Goal: Task Accomplishment & Management: Use online tool/utility

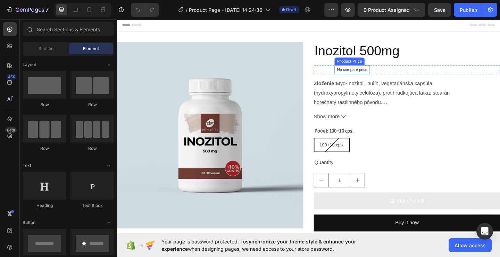
click at [377, 75] on p "No compare price" at bounding box center [373, 74] width 33 height 4
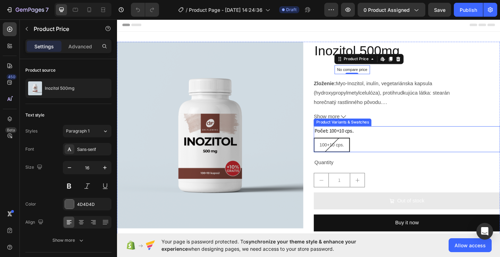
click at [403, 136] on div "Počet: 100+10 cps. 100+10 cps. 100+10 cps. 100+10 cps." at bounding box center [432, 150] width 203 height 28
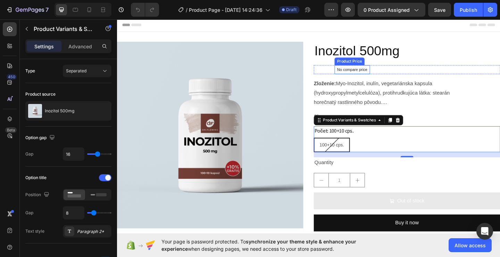
click at [378, 74] on p "No compare price" at bounding box center [373, 74] width 33 height 4
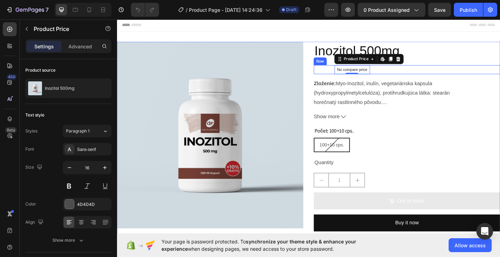
click at [345, 72] on div "€11,50 Product Price Product Price" at bounding box center [341, 74] width 20 height 10
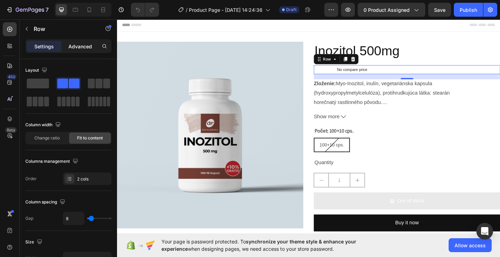
click at [88, 49] on p "Advanced" at bounding box center [80, 46] width 24 height 7
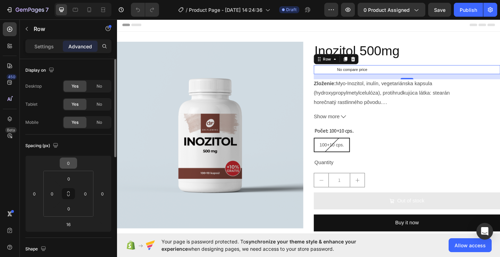
drag, startPoint x: 167, startPoint y: 119, endPoint x: 68, endPoint y: 158, distance: 106.6
click at [68, 158] on div "0 0 16 0 0 0 0 0" at bounding box center [68, 193] width 86 height 76
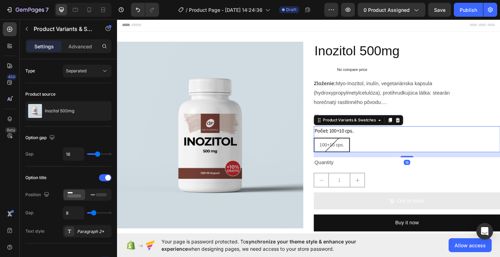
drag, startPoint x: 439, startPoint y: 33, endPoint x: 480, endPoint y: 104, distance: 82.3
click at [371, 136] on div "Počet: 100+10 cps. 100+10 cps. 100+10 cps. 100+10 cps. Product Variants & Swatc…" at bounding box center [432, 150] width 203 height 28
click at [480, 104] on div "Zloženie: Myo-Inozitol, inulín, vegetariánska kapsula (hydroxypropylmetylceluló…" at bounding box center [432, 99] width 203 height 30
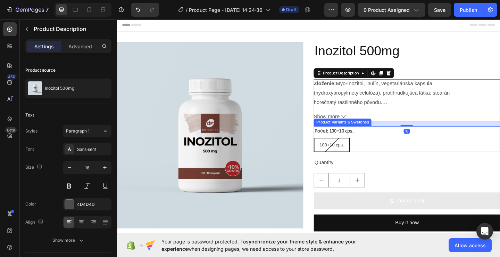
click at [351, 159] on div "100+10 cps." at bounding box center [351, 156] width 38 height 14
click at [331, 148] on input "100+10 cps. 100+10 cps. 100+10 cps." at bounding box center [331, 148] width 0 height 0
radio input "true"
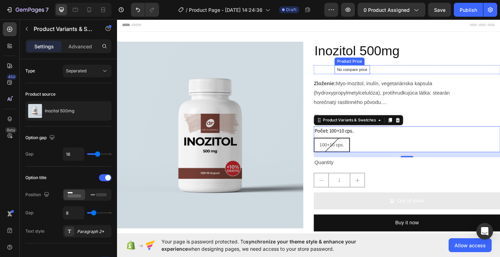
click at [357, 71] on div "No compare price" at bounding box center [373, 74] width 39 height 10
click at [337, 73] on div "€11,50 Product Price Product Price" at bounding box center [341, 74] width 20 height 10
click at [337, 75] on div "€11,50 Product Price Product Price" at bounding box center [341, 74] width 20 height 10
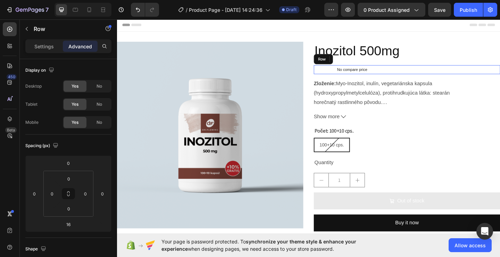
click at [337, 75] on div "€11,50 Product Price Product Price" at bounding box center [341, 74] width 20 height 10
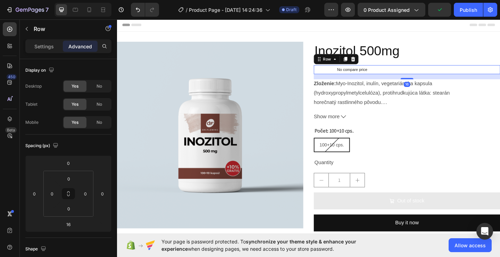
click at [339, 71] on div "€11,50 Product Price Product Price" at bounding box center [341, 74] width 20 height 10
click at [139, 10] on icon "Undo/Redo" at bounding box center [138, 9] width 7 height 7
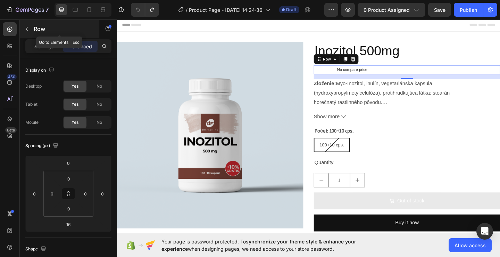
click at [21, 33] on button "button" at bounding box center [26, 28] width 11 height 11
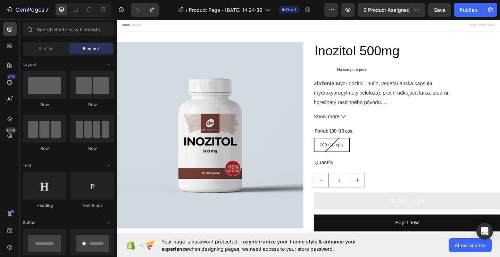
click at [172, 69] on img at bounding box center [218, 145] width 203 height 203
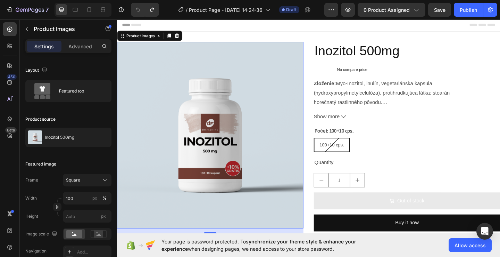
click at [337, 61] on h2 "Inozitol 500mg" at bounding box center [432, 54] width 203 height 20
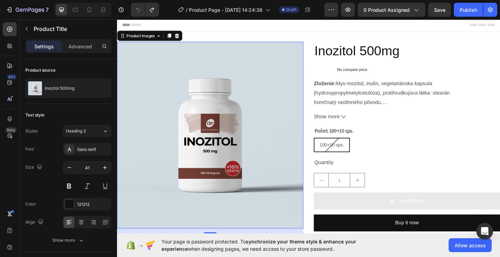
drag, startPoint x: 340, startPoint y: 61, endPoint x: 342, endPoint y: 78, distance: 16.8
click at [341, 70] on div "Inozitol 500mg Product Title €11,50 Product Price Product Price No compare pric…" at bounding box center [432, 150] width 203 height 212
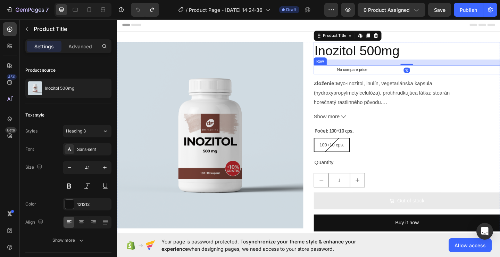
drag, startPoint x: 346, startPoint y: 50, endPoint x: 335, endPoint y: 102, distance: 53.0
click at [346, 51] on h2 "Inozitol 500mg" at bounding box center [432, 54] width 203 height 20
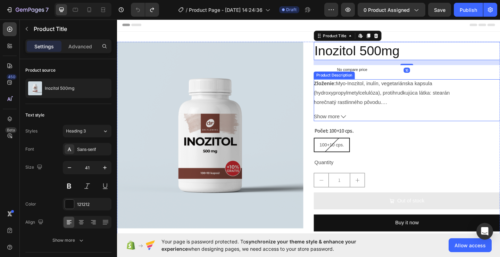
click at [334, 111] on p "Zloženie: Myo-Inozitol, inulín, vegetariánska kapsula (hydroxypropylmetylceluló…" at bounding box center [405, 99] width 148 height 26
click at [317, 103] on div "Product Images Inozitol 500mg Product Title Edit content in Shopify 16 €11,50 P…" at bounding box center [325, 150] width 417 height 212
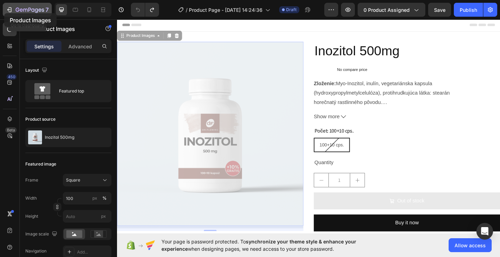
click at [4, 13] on button "7" at bounding box center [27, 10] width 49 height 14
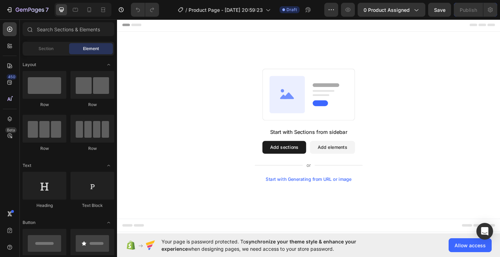
click at [300, 158] on button "Add sections" at bounding box center [299, 159] width 48 height 14
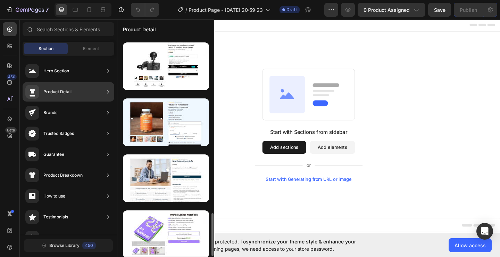
scroll to position [1001, 0]
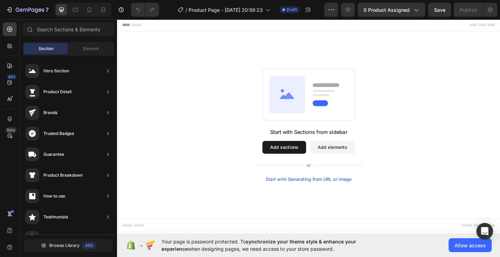
click at [420, 131] on div "Start with Sections from sidebar Add sections Add elements Start with Generatin…" at bounding box center [325, 134] width 367 height 123
click at [98, 48] on span "Element" at bounding box center [91, 49] width 16 height 6
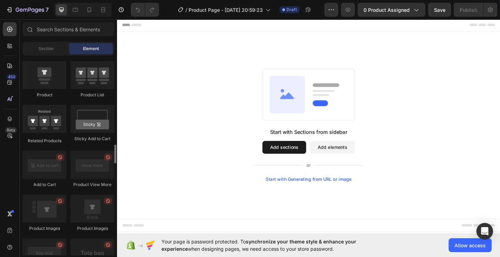
scroll to position [973, 0]
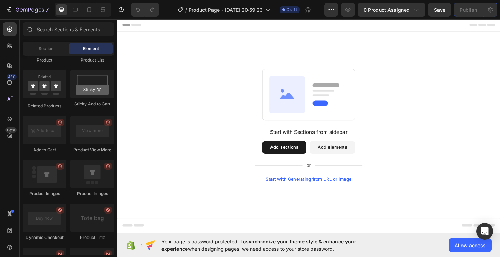
drag, startPoint x: 218, startPoint y: 197, endPoint x: 230, endPoint y: 149, distance: 49.5
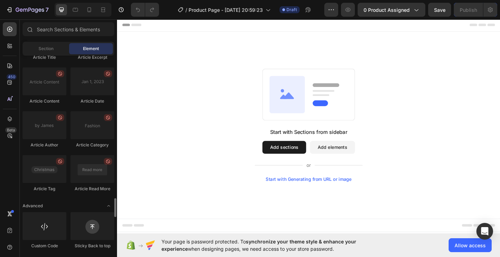
scroll to position [1871, 0]
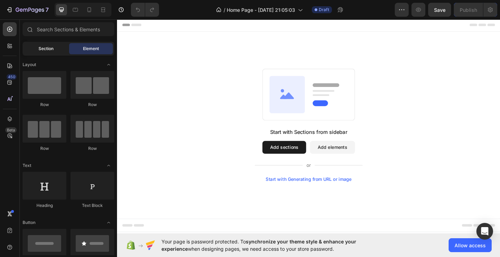
click at [56, 48] on div "Section" at bounding box center [46, 48] width 44 height 11
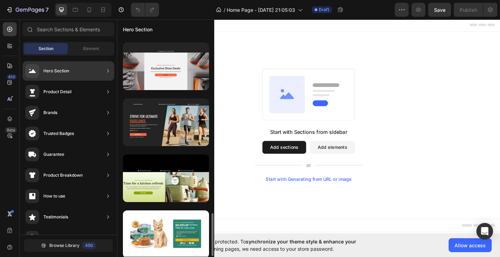
scroll to position [1035, 0]
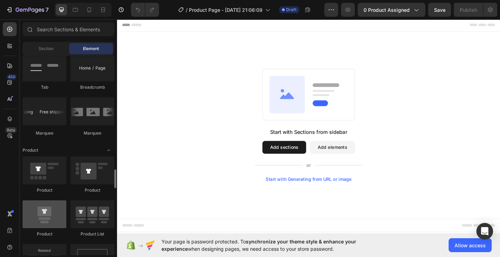
scroll to position [834, 0]
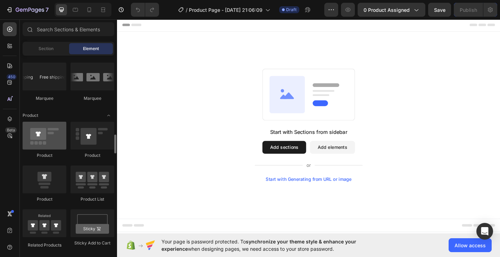
click at [58, 145] on div at bounding box center [45, 136] width 44 height 28
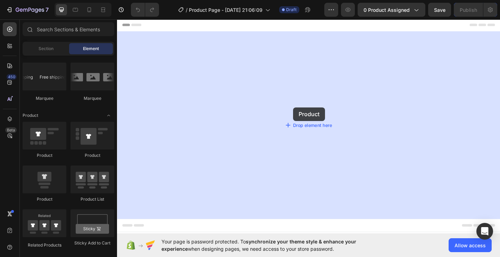
drag, startPoint x: 305, startPoint y: 115, endPoint x: 274, endPoint y: 120, distance: 31.4
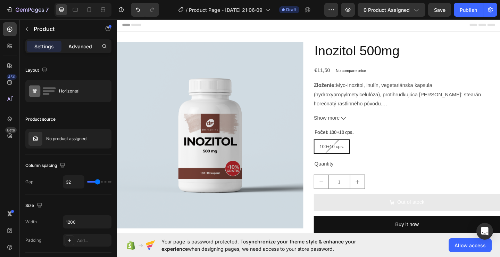
click at [71, 45] on p "Advanced" at bounding box center [80, 46] width 24 height 7
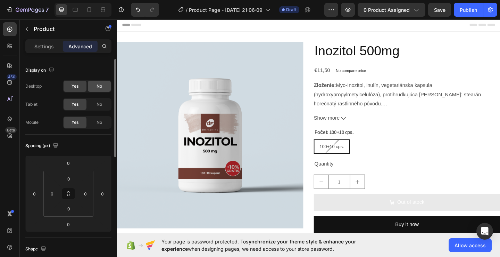
click at [96, 88] on div "No" at bounding box center [99, 86] width 23 height 11
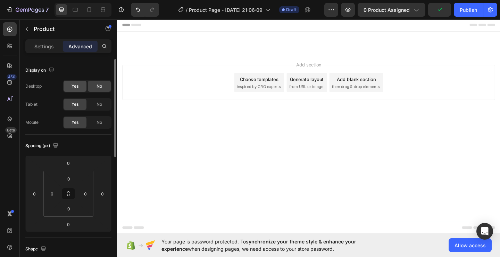
click at [73, 84] on span "Yes" at bounding box center [75, 86] width 7 height 6
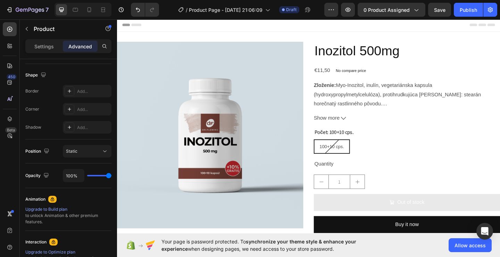
scroll to position [265, 0]
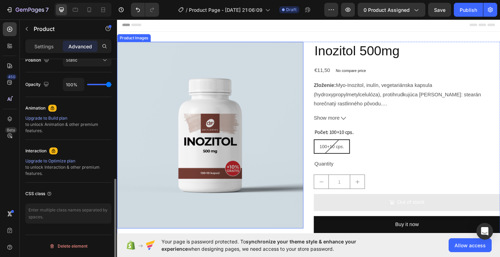
click at [252, 140] on img at bounding box center [218, 145] width 203 height 203
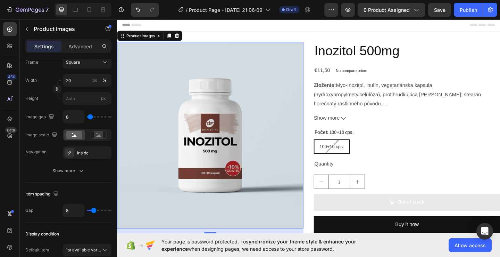
scroll to position [0, 0]
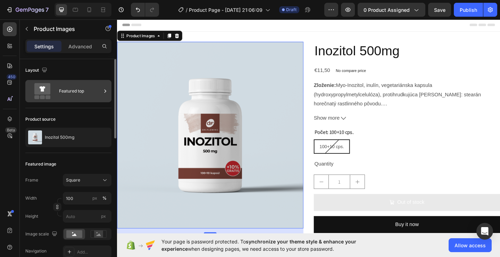
click at [75, 93] on div "Featured top" at bounding box center [80, 91] width 42 height 16
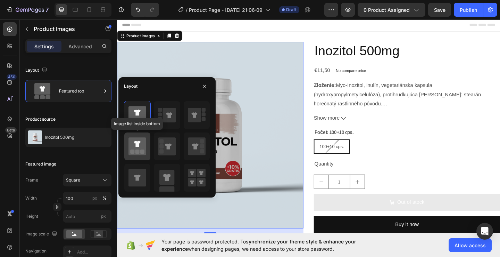
click at [139, 152] on rect at bounding box center [138, 151] width 4 height 4
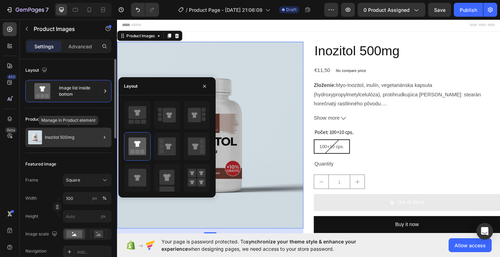
click at [84, 140] on div "Inozitol 500mg" at bounding box center [68, 137] width 86 height 19
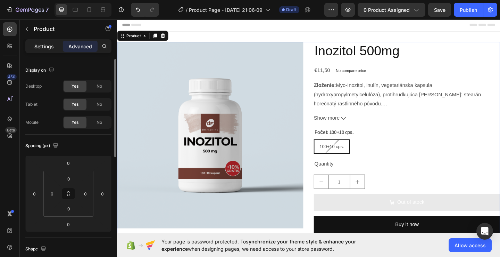
click at [51, 48] on p "Settings" at bounding box center [43, 46] width 19 height 7
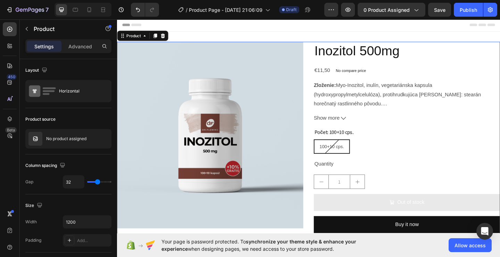
click at [223, 155] on img at bounding box center [218, 145] width 203 height 203
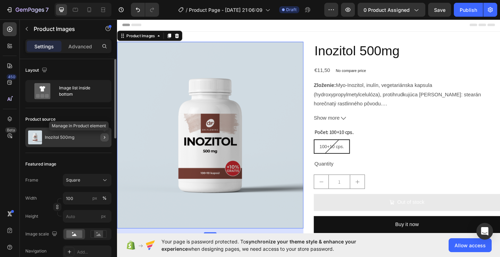
click at [104, 138] on icon "button" at bounding box center [105, 138] width 6 height 6
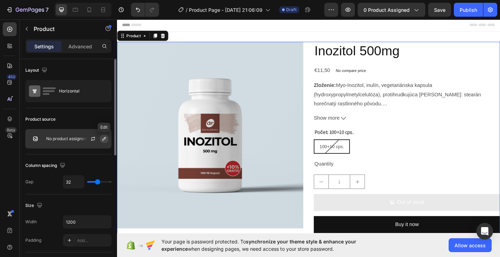
click at [101, 138] on icon "button" at bounding box center [104, 139] width 6 height 6
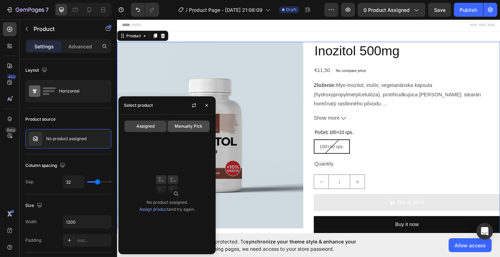
click at [189, 128] on span "Manually Pick" at bounding box center [189, 126] width 28 height 6
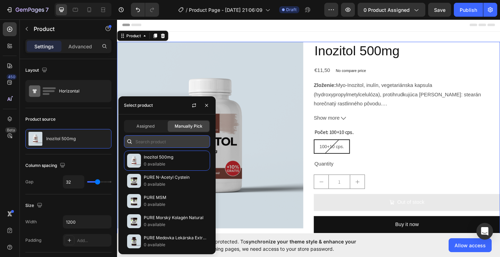
click at [169, 139] on input "text" at bounding box center [167, 141] width 86 height 13
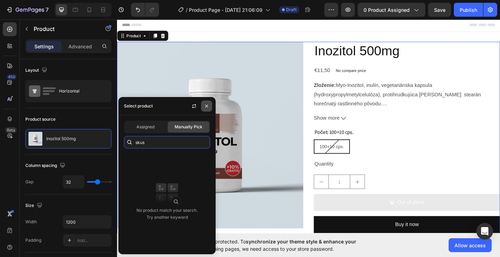
type input "skus"
drag, startPoint x: 209, startPoint y: 105, endPoint x: 57, endPoint y: 23, distance: 172.3
click at [209, 105] on icon "button" at bounding box center [207, 106] width 6 height 6
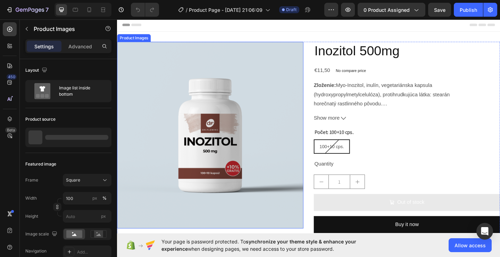
click at [263, 154] on img at bounding box center [218, 145] width 203 height 203
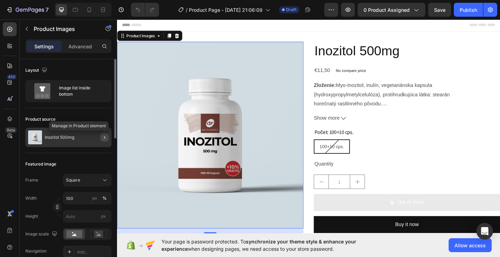
click at [105, 138] on icon "button" at bounding box center [105, 138] width 6 height 6
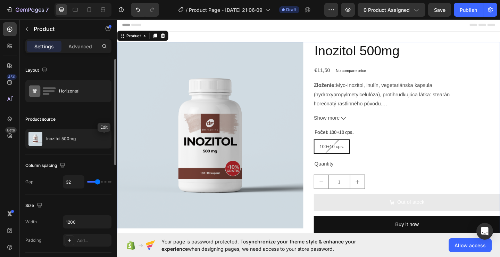
click at [0, 0] on icon "button" at bounding box center [0, 0] width 0 height 0
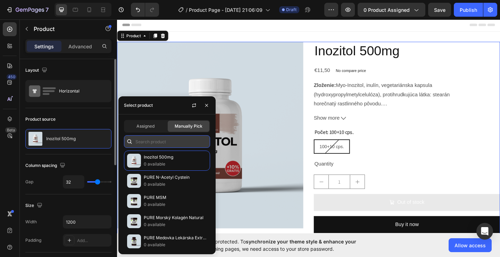
click at [143, 142] on input "text" at bounding box center [167, 141] width 86 height 13
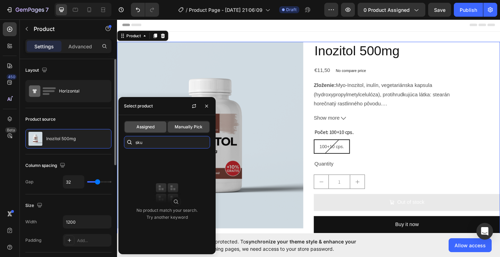
type input "sku"
click at [150, 123] on div "Assigned" at bounding box center [146, 126] width 42 height 11
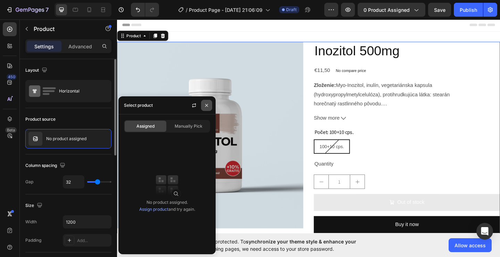
drag, startPoint x: 205, startPoint y: 104, endPoint x: 88, endPoint y: 95, distance: 117.8
click at [205, 104] on icon "button" at bounding box center [207, 106] width 6 height 6
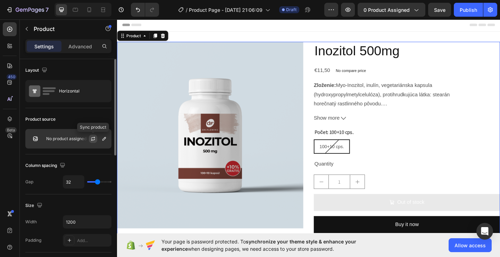
click at [95, 139] on icon "button" at bounding box center [93, 140] width 4 height 2
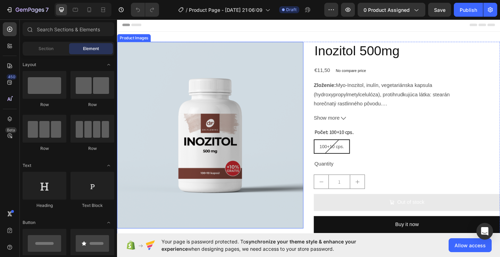
click at [248, 96] on img at bounding box center [218, 145] width 203 height 203
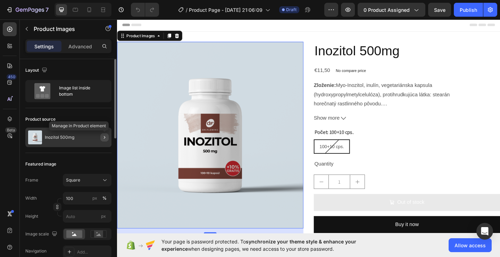
click at [105, 139] on icon "button" at bounding box center [105, 138] width 6 height 6
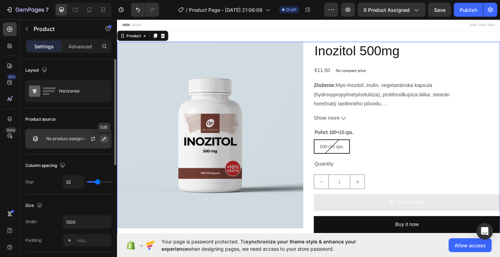
click at [105, 139] on icon "button" at bounding box center [104, 139] width 6 height 6
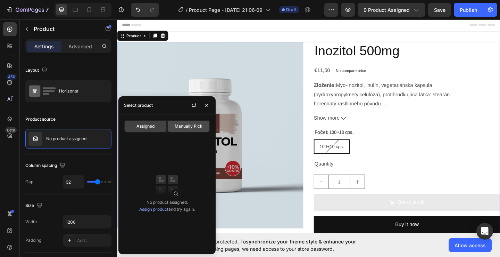
click at [178, 126] on span "Manually Pick" at bounding box center [189, 126] width 28 height 6
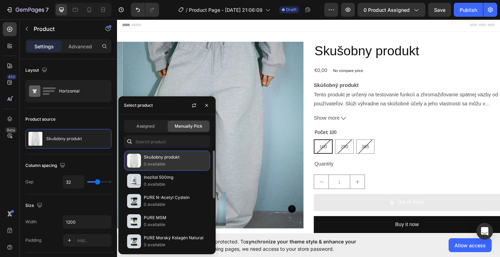
click at [134, 160] on img at bounding box center [134, 161] width 14 height 14
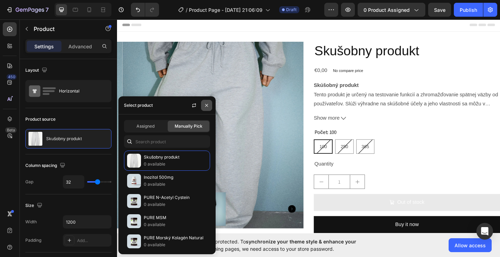
click at [212, 101] on button "button" at bounding box center [206, 105] width 11 height 11
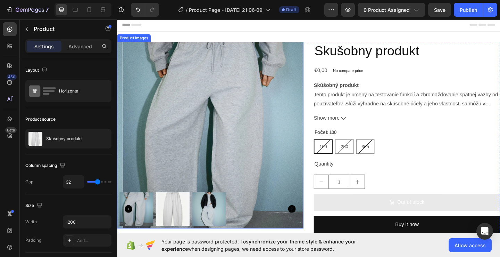
click at [214, 161] on img at bounding box center [224, 145] width 203 height 203
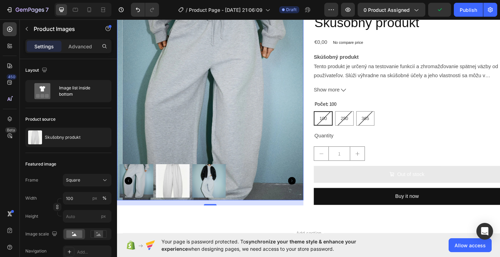
scroll to position [35, 0]
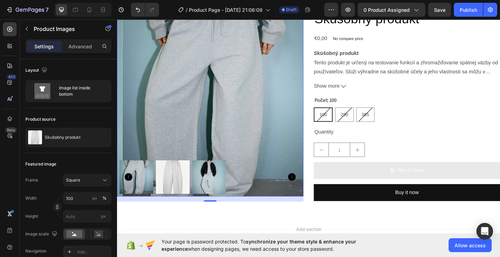
click at [228, 134] on img at bounding box center [224, 110] width 203 height 203
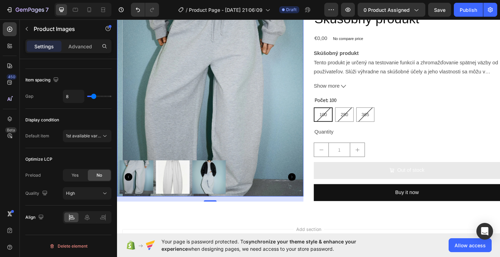
scroll to position [170, 0]
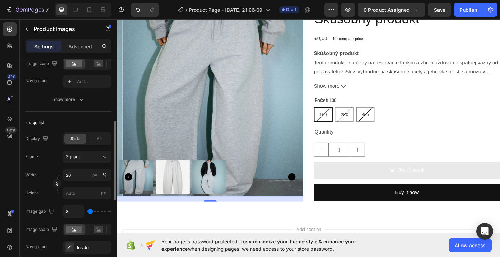
click at [204, 109] on img at bounding box center [224, 110] width 203 height 203
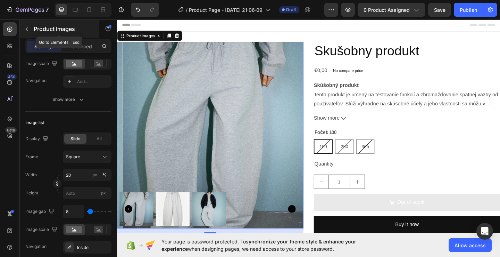
click at [25, 27] on icon "button" at bounding box center [27, 29] width 6 height 6
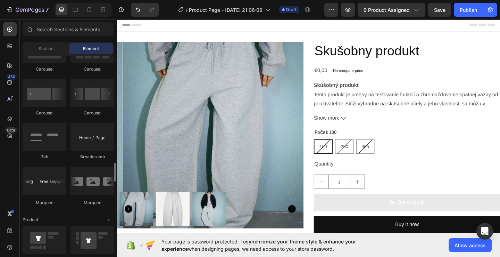
scroll to position [869, 0]
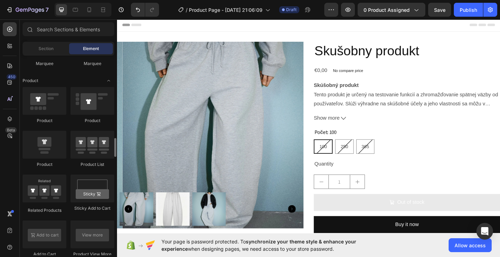
click at [220, 159] on img at bounding box center [224, 145] width 203 height 203
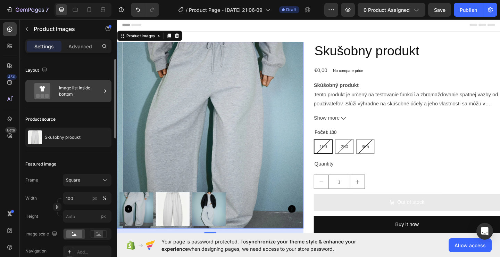
click at [78, 92] on div "Image list inside bottom" at bounding box center [80, 91] width 42 height 16
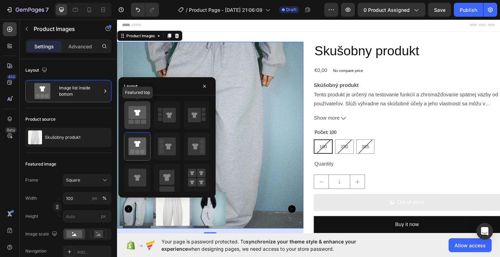
click at [126, 117] on div at bounding box center [137, 115] width 26 height 28
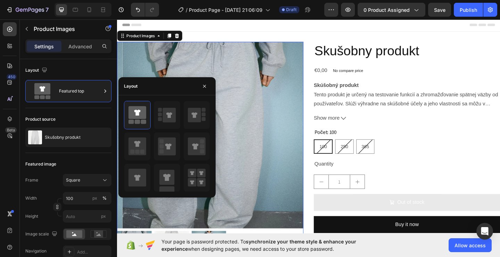
scroll to position [35, 0]
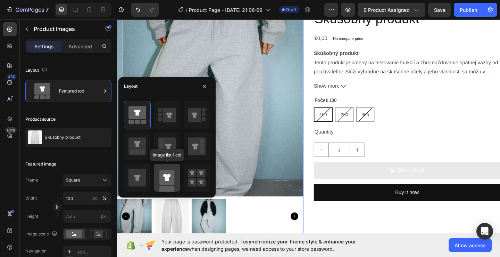
click at [171, 175] on rect at bounding box center [167, 177] width 15 height 15
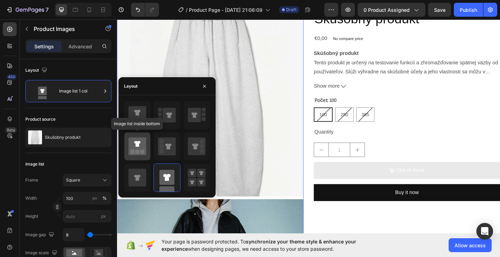
click at [137, 150] on rect at bounding box center [138, 151] width 4 height 4
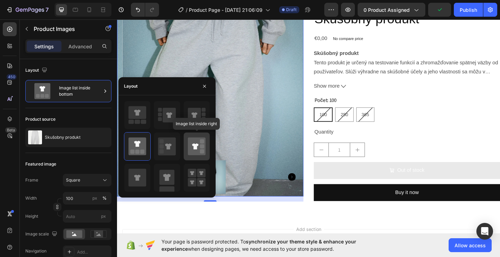
click at [200, 155] on icon at bounding box center [197, 146] width 18 height 18
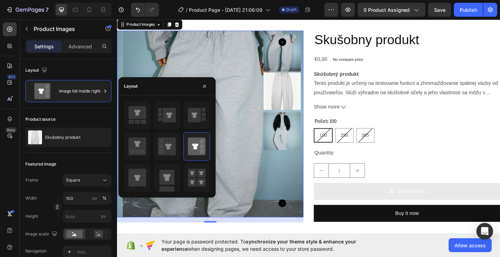
scroll to position [0, 0]
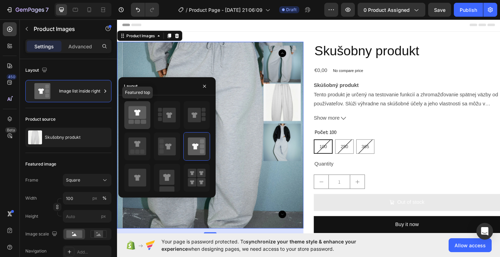
click at [136, 119] on icon at bounding box center [138, 114] width 18 height 19
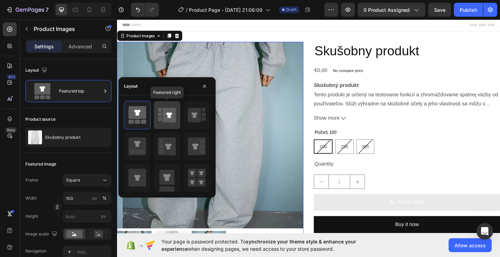
click at [160, 121] on rect at bounding box center [160, 119] width 4 height 4
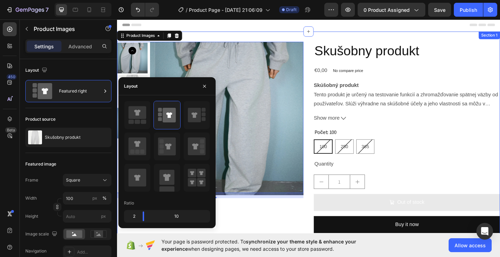
click at [290, 40] on div "Product Images 16 Skušobny produkt Product Title €0,00 Product Price Product Pr…" at bounding box center [325, 151] width 417 height 236
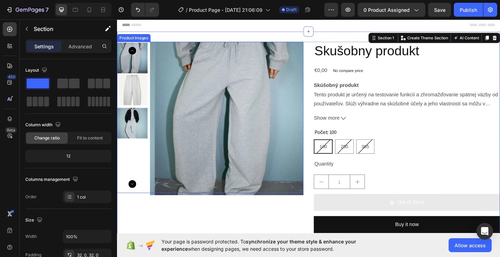
click at [185, 120] on img at bounding box center [241, 127] width 167 height 167
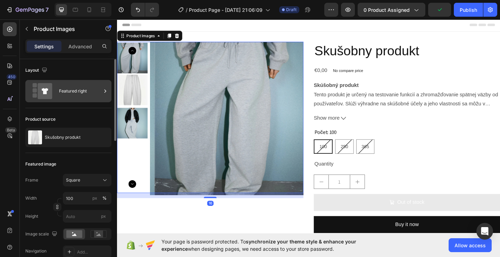
click at [89, 95] on div "Featured right" at bounding box center [80, 91] width 42 height 16
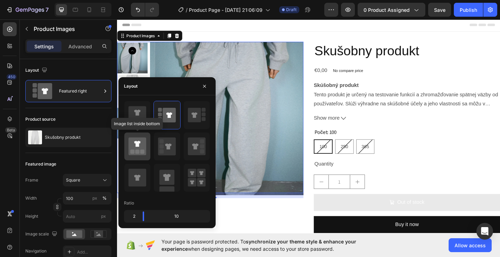
click at [138, 150] on rect at bounding box center [138, 151] width 4 height 4
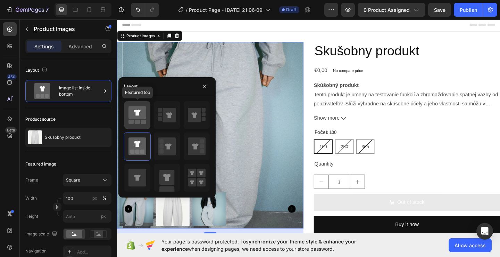
click at [142, 112] on icon at bounding box center [138, 112] width 18 height 13
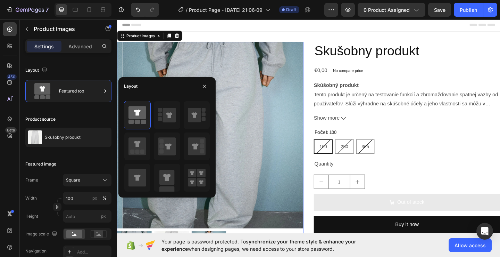
click at [272, 26] on div "Header" at bounding box center [326, 25] width 406 height 14
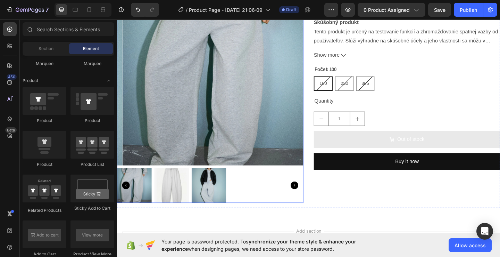
scroll to position [70, 0]
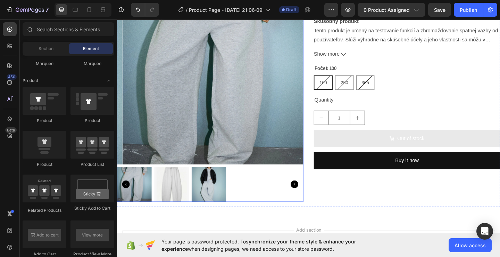
click at [180, 190] on img at bounding box center [177, 199] width 38 height 38
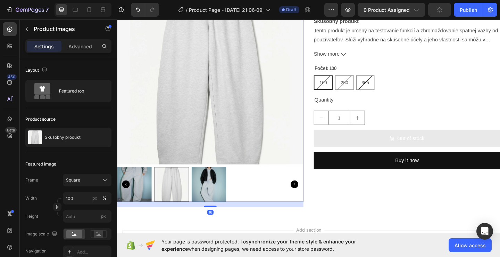
click at [308, 196] on icon "Carousel Next Arrow" at bounding box center [310, 199] width 8 height 8
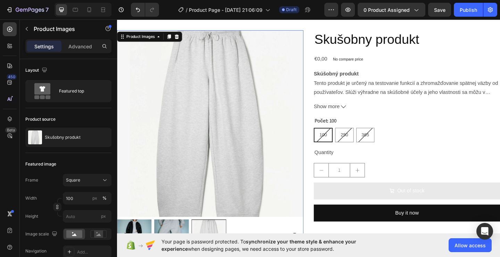
scroll to position [35, 0]
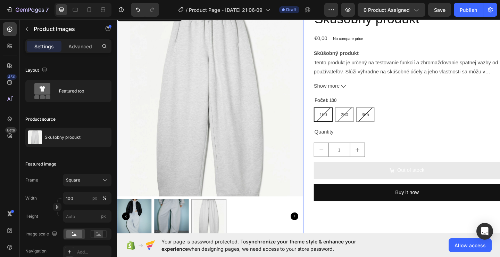
click at [174, 219] on img at bounding box center [177, 234] width 38 height 38
click at [155, 219] on img at bounding box center [136, 234] width 38 height 38
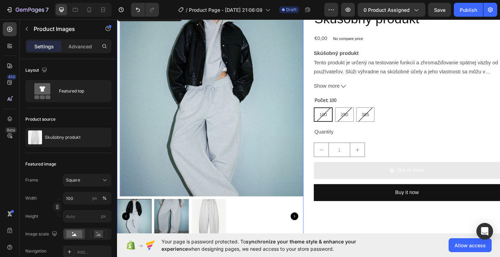
click at [139, 226] on div at bounding box center [136, 234] width 38 height 38
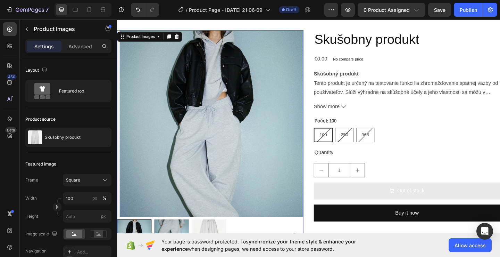
scroll to position [0, 0]
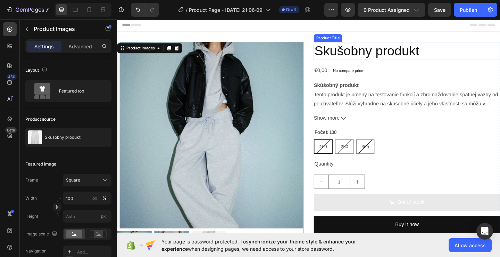
click at [383, 55] on h2 "Skušobny produkt" at bounding box center [432, 54] width 203 height 20
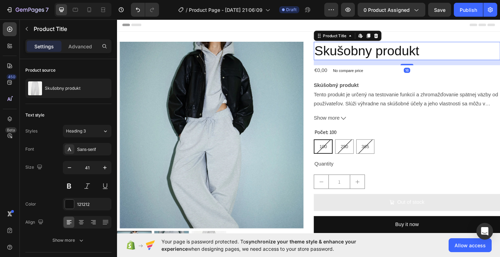
click at [376, 55] on h2 "Skušobny produkt" at bounding box center [432, 54] width 203 height 20
click at [368, 39] on icon at bounding box center [371, 37] width 6 height 6
click at [382, 49] on h2 "Skušobny produkt" at bounding box center [432, 54] width 203 height 20
click at [378, 55] on h2 "Skušobny produkt" at bounding box center [432, 54] width 203 height 20
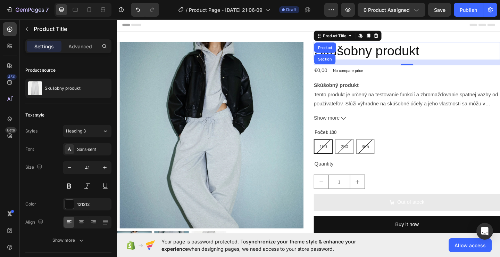
click at [378, 55] on h2 "Skušobny produkt" at bounding box center [432, 54] width 203 height 20
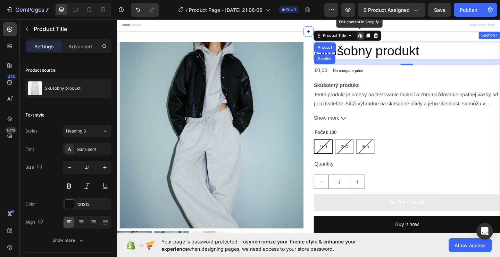
click at [454, 28] on div "Header" at bounding box center [326, 25] width 406 height 14
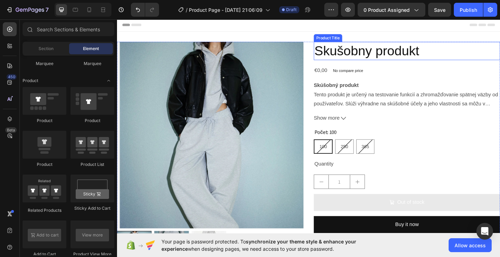
click at [415, 48] on h2 "Skušobny produkt" at bounding box center [432, 54] width 203 height 20
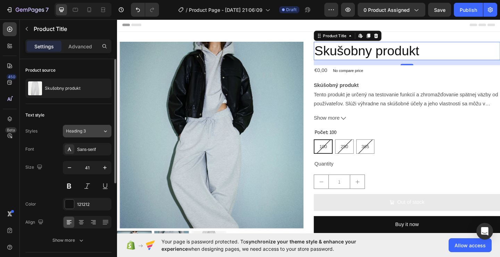
click at [96, 127] on button "Heading 3" at bounding box center [87, 131] width 49 height 13
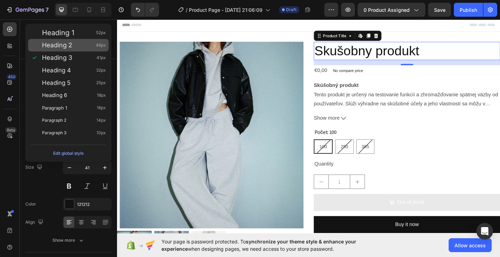
click at [91, 44] on div "Heading 2 46px" at bounding box center [74, 45] width 64 height 7
type input "46"
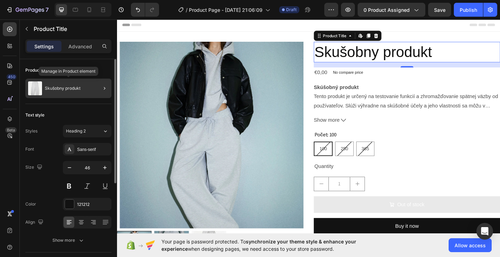
click at [87, 87] on div "Skušobny produkt" at bounding box center [68, 88] width 86 height 19
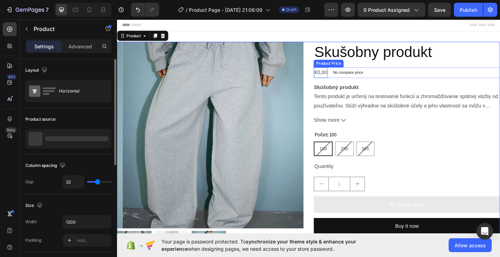
click at [356, 56] on h2 "Skušobny produkt" at bounding box center [432, 55] width 203 height 22
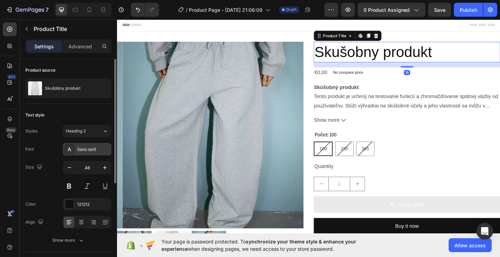
click at [85, 149] on div "Sans-serif" at bounding box center [93, 149] width 33 height 6
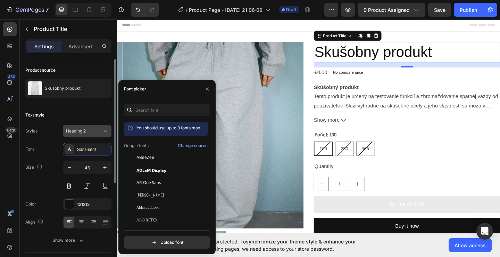
click at [92, 129] on div "Heading 2" at bounding box center [80, 131] width 28 height 6
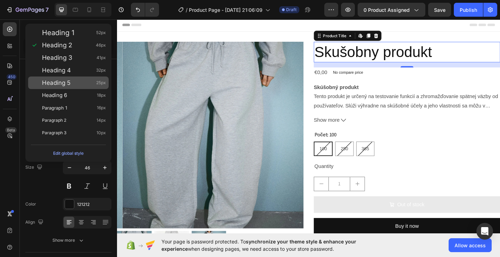
click at [104, 84] on span "25px" at bounding box center [101, 82] width 10 height 7
type input "25"
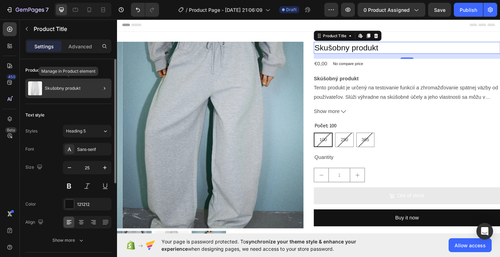
click at [90, 83] on div "Skušobny produkt" at bounding box center [68, 88] width 86 height 19
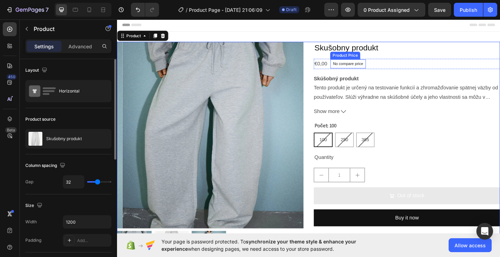
click at [368, 56] on div "Product Price" at bounding box center [366, 59] width 30 height 6
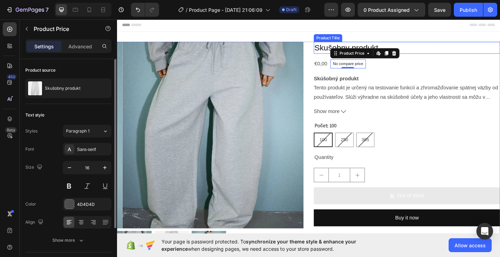
click at [343, 47] on h2 "Skušobny produkt" at bounding box center [432, 50] width 203 height 13
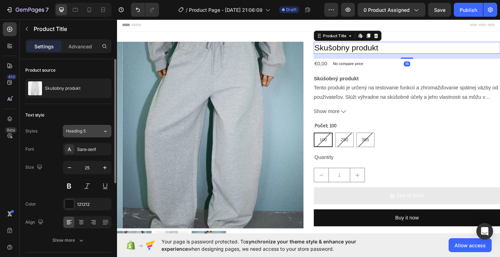
click at [103, 135] on button "Heading 5" at bounding box center [87, 131] width 49 height 13
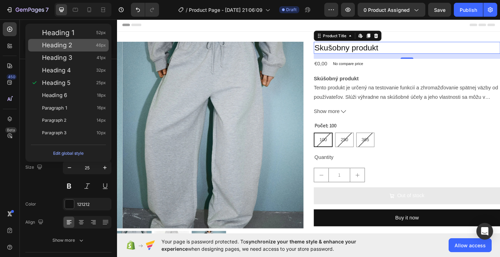
click at [99, 43] on span "46px" at bounding box center [101, 45] width 10 height 7
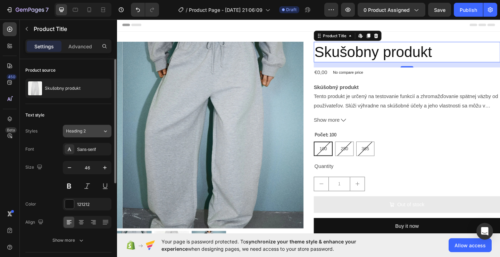
click at [95, 135] on button "Heading 2" at bounding box center [87, 131] width 49 height 13
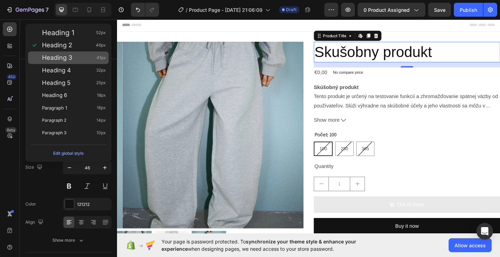
click at [97, 57] on span "41px" at bounding box center [101, 57] width 9 height 7
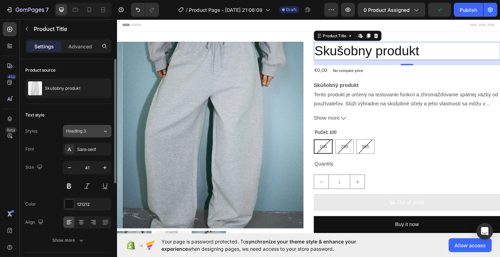
click at [85, 131] on span "Heading 3" at bounding box center [76, 131] width 20 height 6
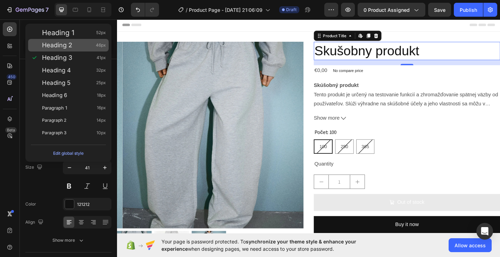
click at [95, 43] on div "Heading 2 46px" at bounding box center [74, 45] width 64 height 7
type input "46"
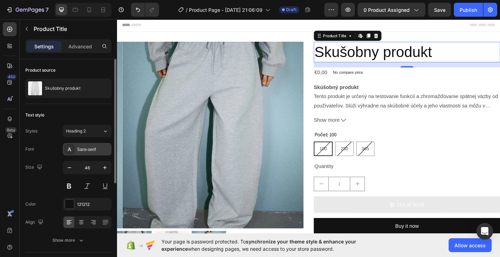
click at [90, 146] on div "Sans-serif" at bounding box center [93, 149] width 33 height 6
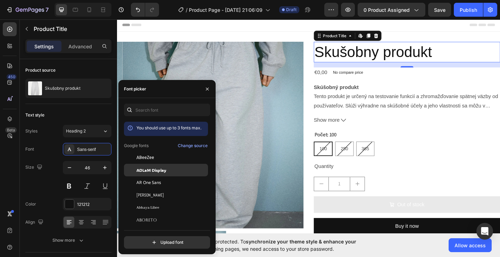
click at [160, 170] on span "ADLaM Display" at bounding box center [152, 170] width 30 height 6
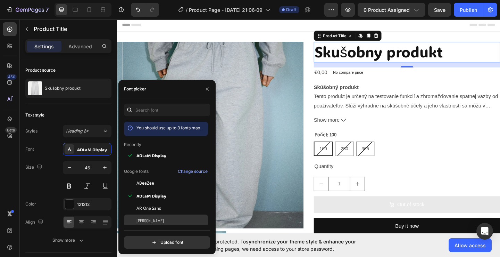
click at [149, 218] on div "[PERSON_NAME]" at bounding box center [172, 221] width 70 height 6
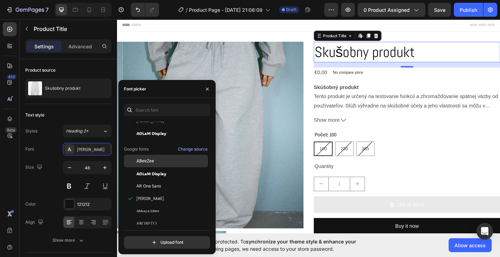
scroll to position [70, 0]
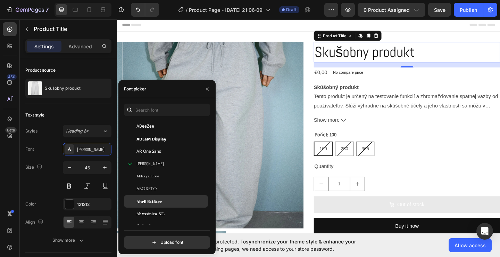
click at [149, 195] on div "Abril Fatface" at bounding box center [166, 201] width 84 height 13
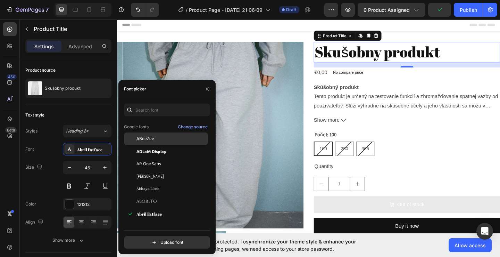
click at [149, 139] on span "ABeeZee" at bounding box center [146, 139] width 18 height 6
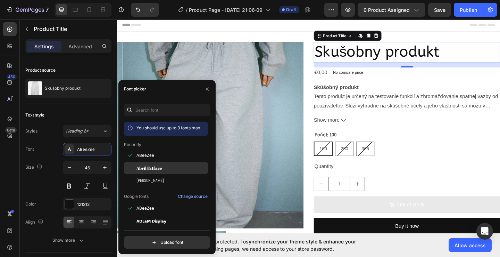
click at [154, 165] on span "Abril Fatface" at bounding box center [149, 168] width 25 height 6
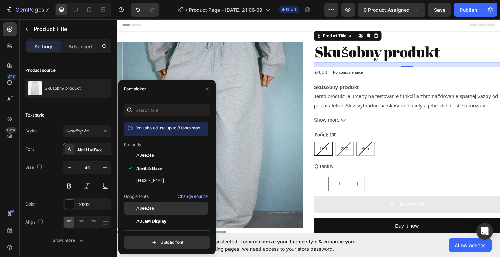
click at [148, 207] on span "ABeeZee" at bounding box center [146, 208] width 18 height 6
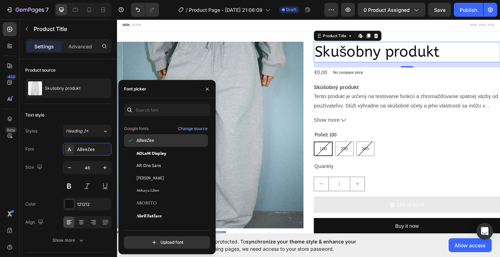
scroll to position [70, 0]
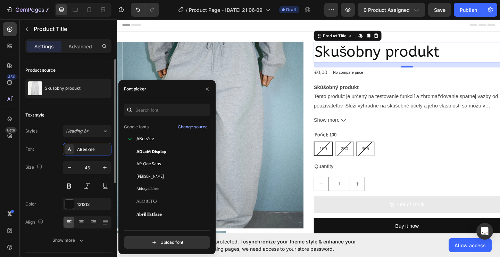
click at [54, 187] on div "Size 46" at bounding box center [68, 176] width 86 height 31
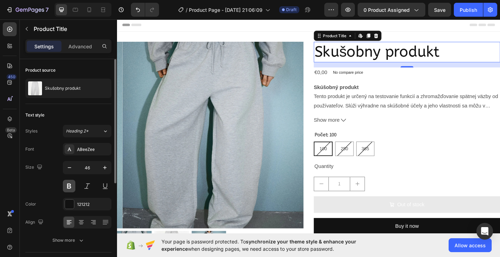
click at [66, 187] on button at bounding box center [69, 186] width 13 height 13
click at [79, 222] on icon at bounding box center [81, 222] width 7 height 7
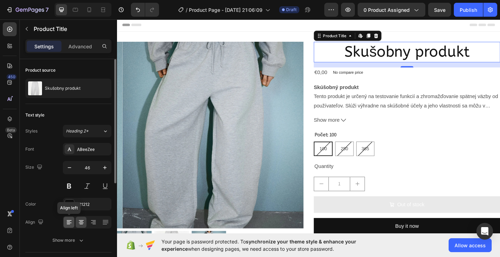
click at [68, 223] on icon at bounding box center [69, 222] width 5 height 1
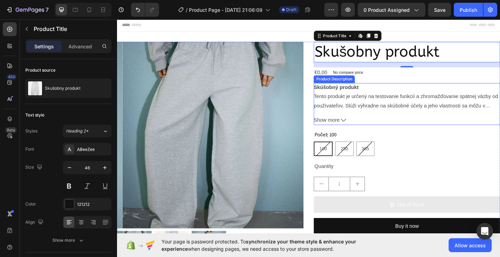
click at [369, 109] on div "Skúšobný produkt Tento produkt je určený na testovanie funkcií a zhromažďovanie…" at bounding box center [432, 104] width 203 height 30
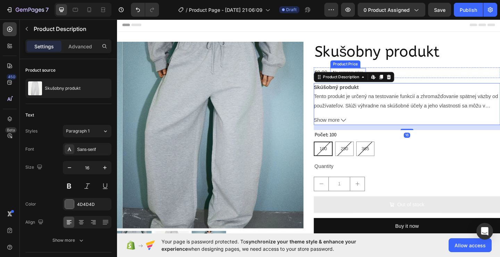
click at [353, 51] on h2 "Skušobny produkt" at bounding box center [432, 55] width 203 height 22
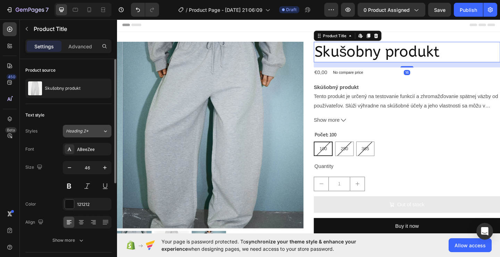
click at [81, 135] on button "Heading 2*" at bounding box center [87, 131] width 49 height 13
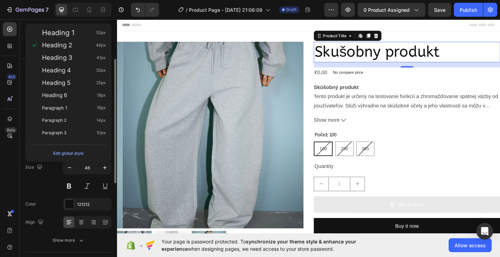
click at [51, 179] on div "Size 46" at bounding box center [68, 176] width 86 height 31
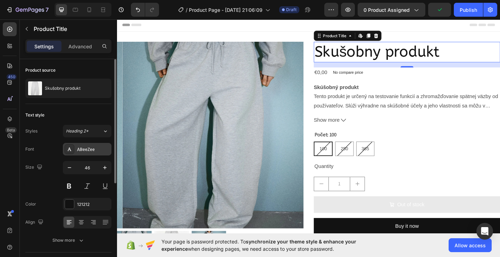
click at [89, 153] on div "ABeeZee" at bounding box center [87, 149] width 49 height 13
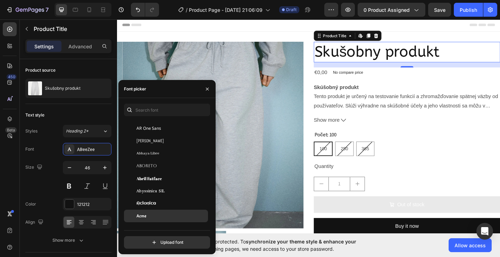
scroll to position [139, 0]
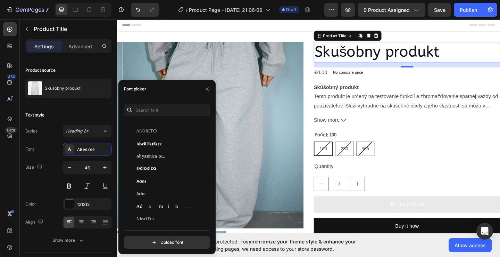
click at [164, 103] on div "You should use up to 3 fonts max. Abril Fatface Abel Google fonts Change source…" at bounding box center [167, 176] width 97 height 156
click at [163, 115] on input "text" at bounding box center [167, 110] width 86 height 13
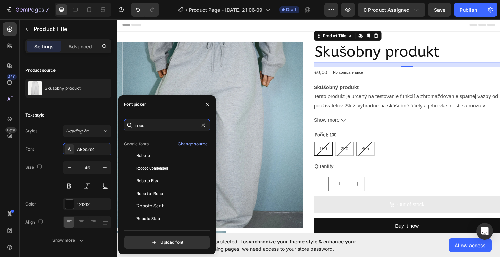
scroll to position [0, 0]
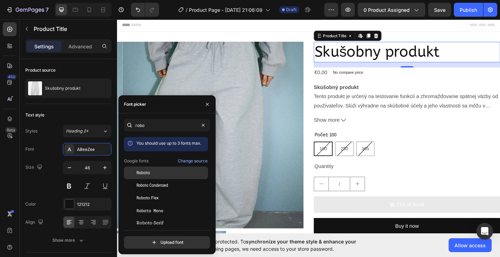
click at [155, 173] on div "Roboto" at bounding box center [172, 173] width 70 height 6
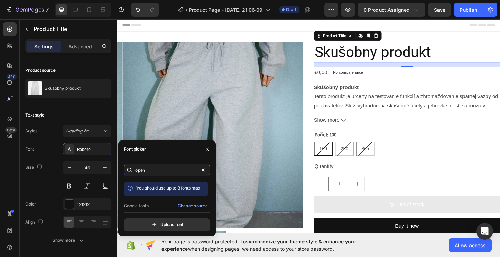
scroll to position [17, 0]
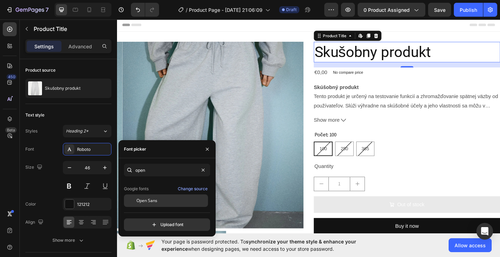
click at [162, 201] on div "Open Sans" at bounding box center [172, 200] width 70 height 6
click at [145, 197] on div "Lato" at bounding box center [166, 200] width 84 height 13
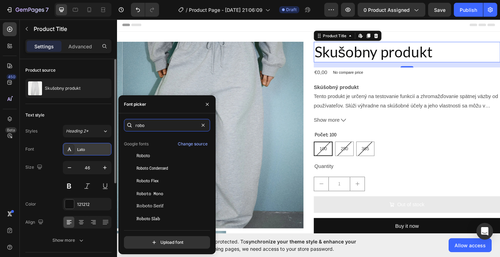
scroll to position [0, 0]
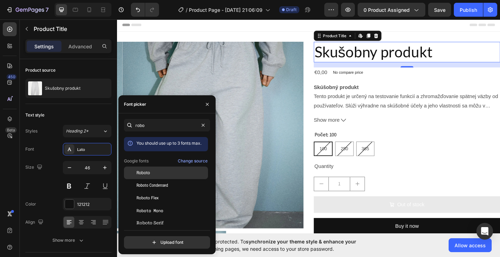
click at [155, 175] on div "Roboto" at bounding box center [172, 173] width 70 height 6
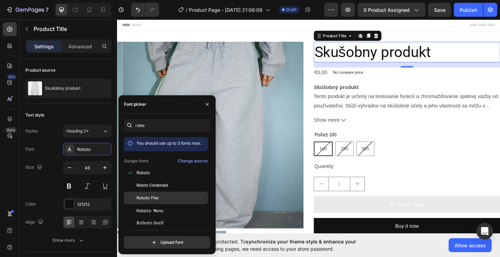
click at [156, 199] on span "Roboto Flex" at bounding box center [148, 198] width 22 height 6
click at [156, 186] on span "Roboto Condensed" at bounding box center [153, 185] width 32 height 6
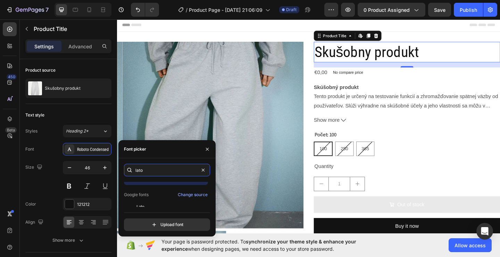
scroll to position [17, 0]
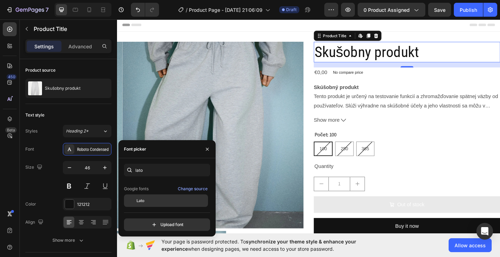
click at [147, 201] on div "Lato" at bounding box center [172, 200] width 70 height 6
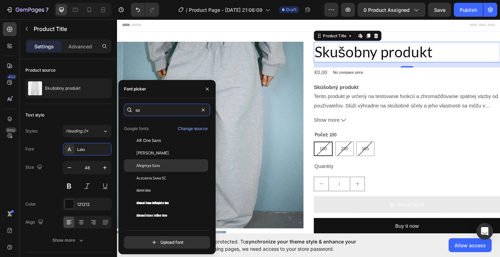
scroll to position [0, 0]
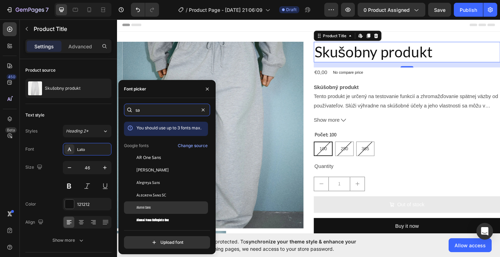
type input "sa"
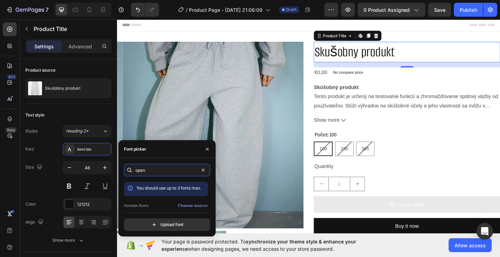
scroll to position [17, 0]
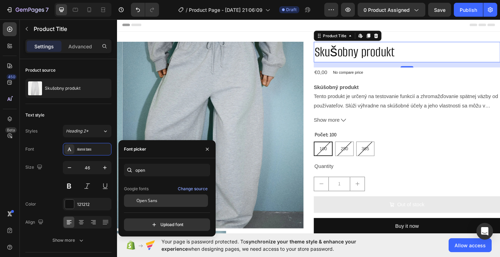
click at [150, 201] on span "Open Sans" at bounding box center [147, 200] width 21 height 6
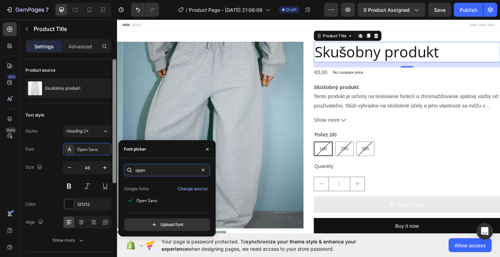
type input "s"
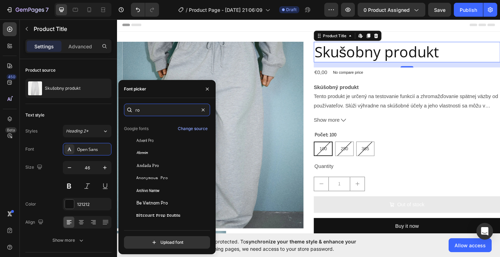
scroll to position [0, 0]
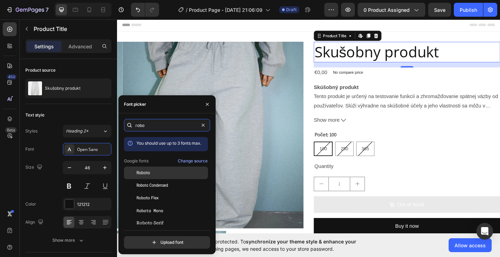
type input "robo"
click at [157, 217] on div "Roboto" at bounding box center [166, 223] width 84 height 13
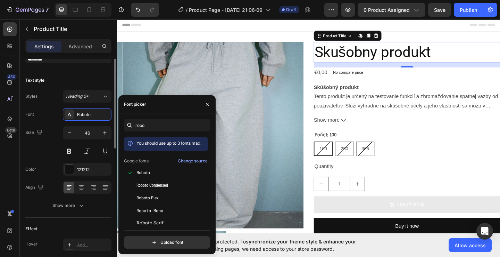
scroll to position [70, 0]
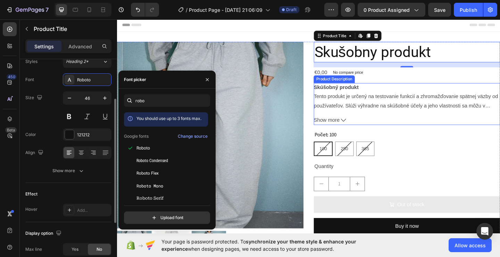
click at [355, 98] on div "Skúšobný produkt Tento produkt je určený na testovanie funkcií a zhromažďovanie…" at bounding box center [432, 104] width 203 height 30
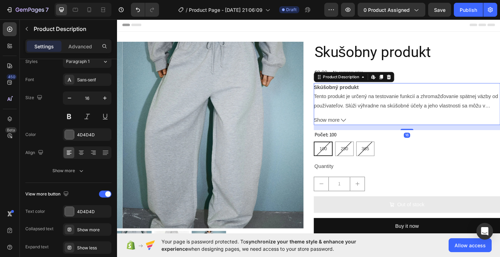
scroll to position [0, 0]
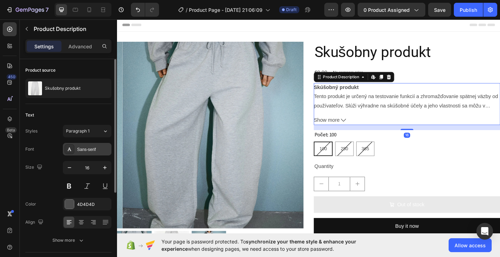
click at [92, 149] on div "Sans-serif" at bounding box center [93, 149] width 33 height 6
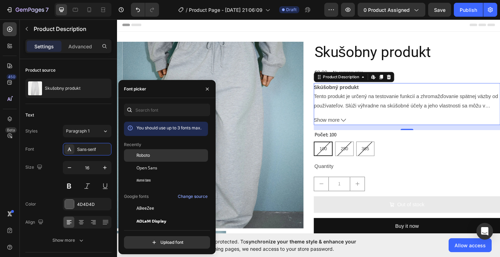
click at [149, 154] on span "Roboto" at bounding box center [144, 155] width 14 height 6
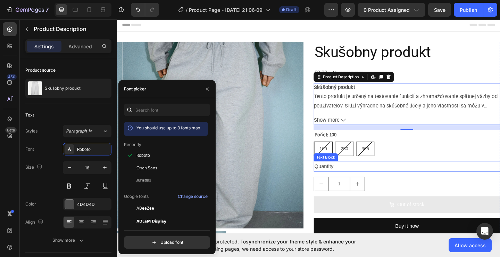
click at [464, 175] on div "Quantity" at bounding box center [432, 178] width 203 height 11
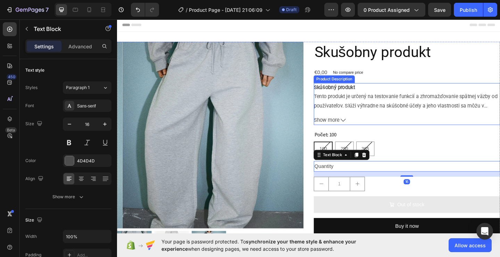
click at [361, 100] on p "Skúšobný produkt Tento produkt je určený na testovanie funkcií a zhromažďovanie…" at bounding box center [431, 108] width 200 height 36
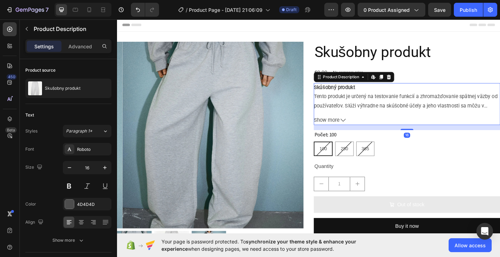
click at [359, 93] on strong "Skúšobný produkt" at bounding box center [353, 93] width 45 height 7
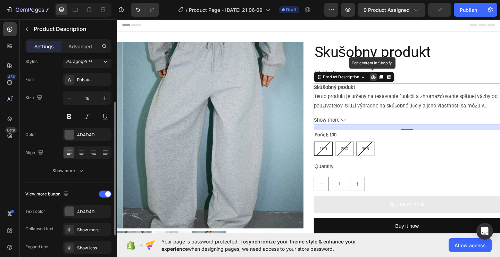
scroll to position [104, 0]
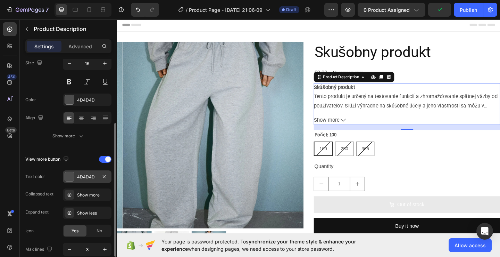
click at [83, 178] on div "4D4D4D" at bounding box center [87, 177] width 20 height 6
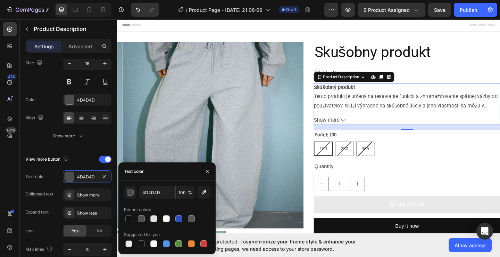
click at [123, 216] on div "4D4D4D 100 % Recent colors Suggested for you" at bounding box center [167, 217] width 97 height 63
click at [125, 217] on div at bounding box center [128, 218] width 7 height 7
type input "121212"
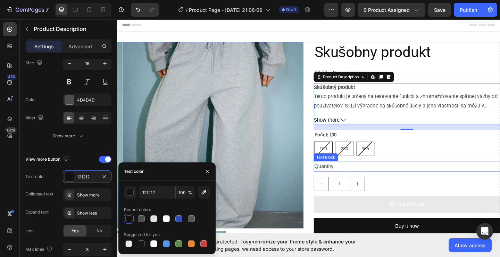
click at [500, 170] on div "Skušobny produkt Product Title €0,00 Product Price Product Price No compare pri…" at bounding box center [432, 168] width 203 height 249
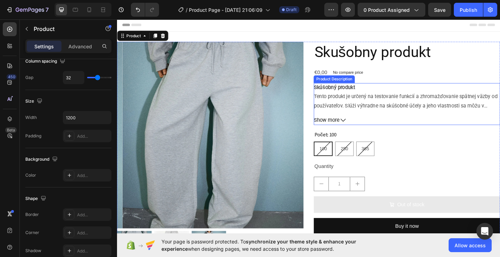
scroll to position [0, 0]
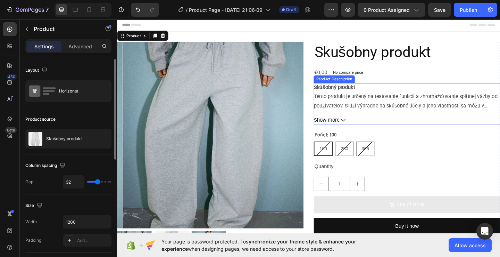
click at [348, 101] on p "Skúšobný produkt Tento produkt je určený na testovanie funkcií a zhromažďovanie…" at bounding box center [431, 108] width 200 height 36
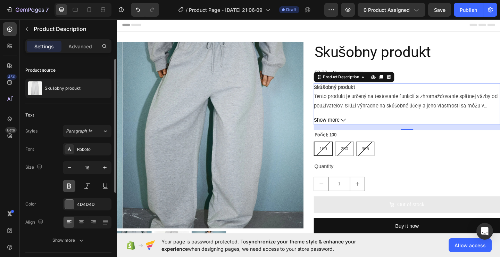
click at [74, 189] on button at bounding box center [69, 186] width 13 height 13
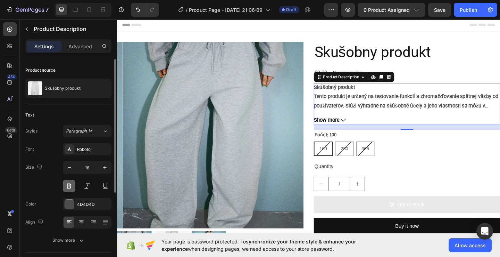
click at [73, 189] on button at bounding box center [69, 186] width 13 height 13
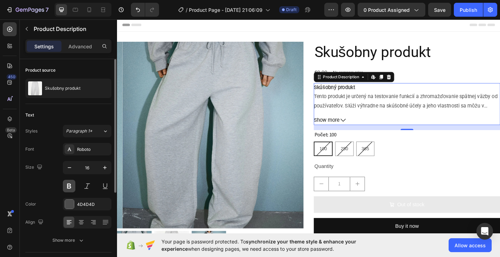
click at [73, 189] on button at bounding box center [69, 186] width 13 height 13
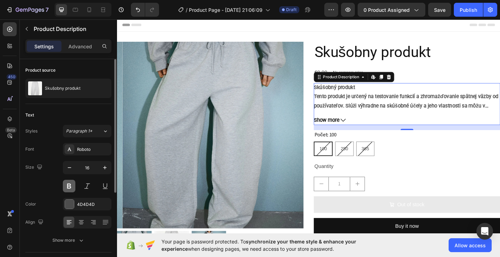
click at [73, 189] on button at bounding box center [69, 186] width 13 height 13
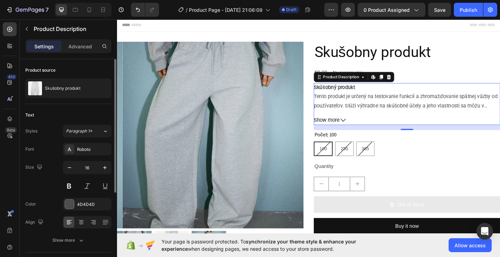
scroll to position [35, 0]
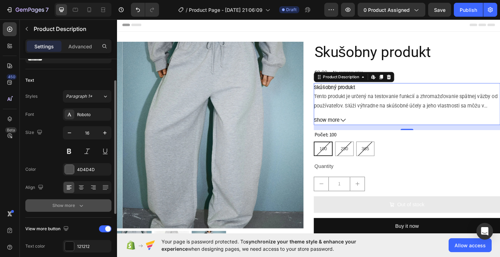
click at [77, 202] on div "Show more" at bounding box center [68, 205] width 32 height 7
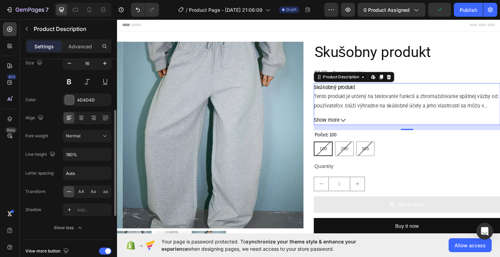
scroll to position [139, 0]
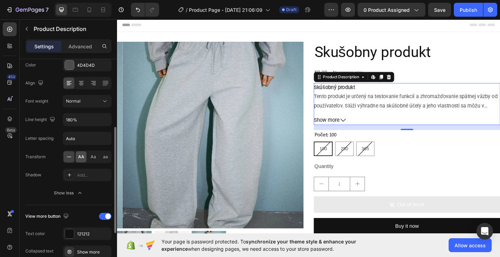
click at [79, 152] on div "AA" at bounding box center [81, 156] width 11 height 11
click at [91, 156] on span "Aa" at bounding box center [94, 157] width 6 height 6
click at [73, 157] on div at bounding box center [69, 156] width 11 height 11
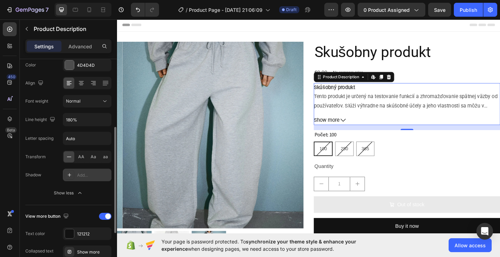
click at [79, 172] on div "Add..." at bounding box center [93, 175] width 33 height 6
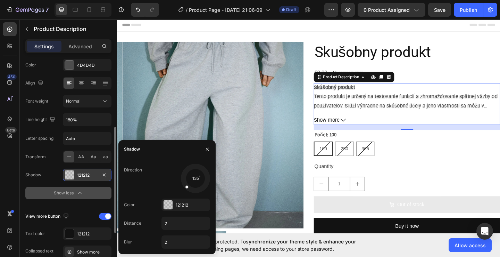
click at [80, 191] on icon "button" at bounding box center [79, 192] width 7 height 7
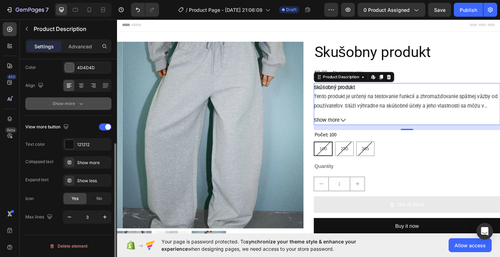
scroll to position [137, 0]
click at [85, 160] on div "Show more" at bounding box center [93, 163] width 33 height 6
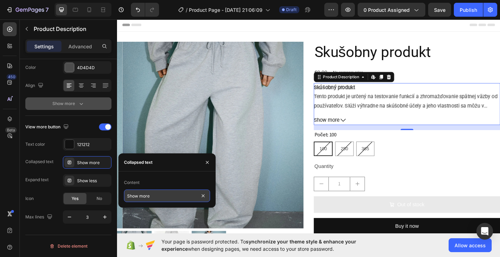
click at [155, 201] on input "Show more" at bounding box center [167, 195] width 86 height 13
click at [186, 200] on input "Show more" at bounding box center [167, 195] width 86 height 13
click at [176, 186] on div "Content" at bounding box center [167, 182] width 86 height 11
click at [361, 127] on icon at bounding box center [363, 129] width 6 height 6
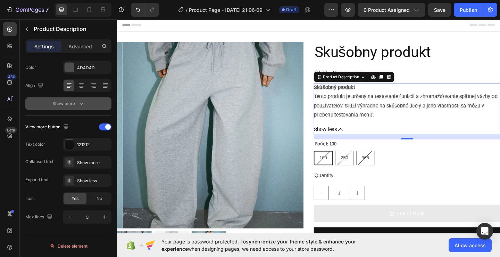
click at [359, 136] on icon at bounding box center [361, 139] width 6 height 6
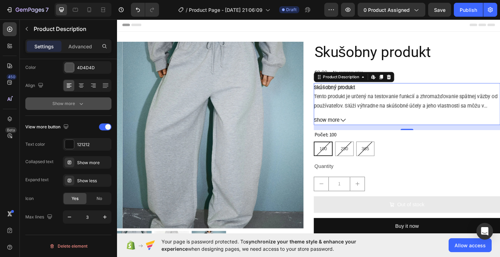
click at [355, 130] on span "Show more" at bounding box center [345, 129] width 28 height 10
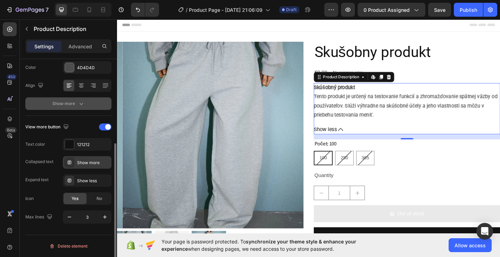
click at [94, 160] on div "Show more" at bounding box center [93, 163] width 33 height 6
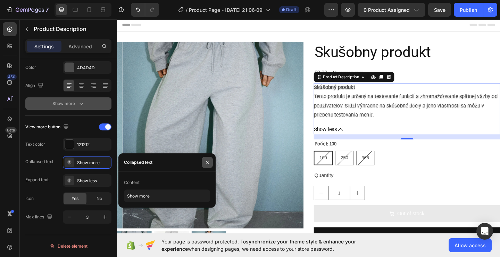
click at [209, 163] on icon "button" at bounding box center [207, 162] width 3 height 3
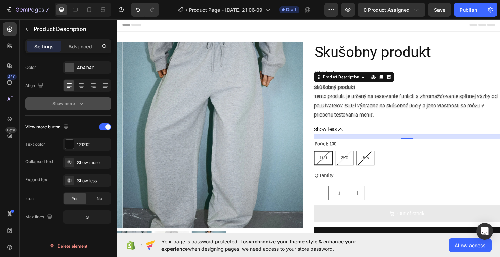
click at [358, 136] on icon at bounding box center [361, 139] width 6 height 6
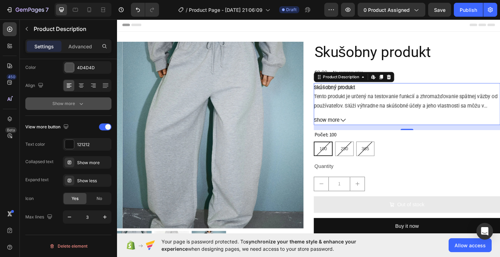
drag, startPoint x: 350, startPoint y: 130, endPoint x: 194, endPoint y: 181, distance: 164.3
click at [350, 130] on span "Show more" at bounding box center [345, 129] width 28 height 10
click at [350, 130] on div "Skúšobný produkt Tento produkt je určený na testovanie funkcií a zhromažďovanie…" at bounding box center [432, 112] width 203 height 46
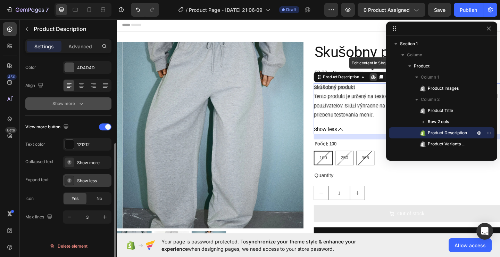
click at [84, 179] on div "Show less" at bounding box center [93, 181] width 33 height 6
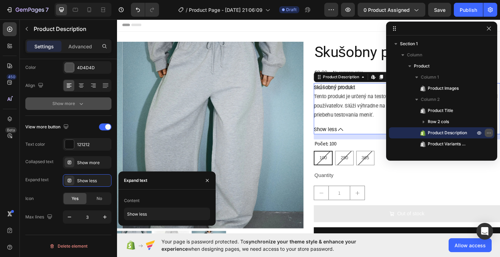
click at [489, 132] on icon "button" at bounding box center [490, 133] width 6 height 6
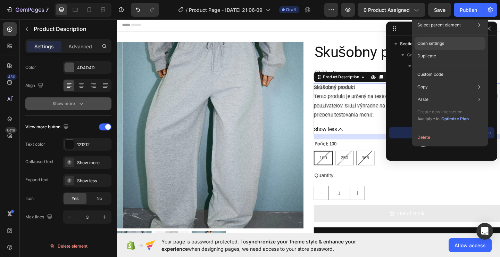
click at [433, 41] on p "Open settings" at bounding box center [431, 43] width 27 height 6
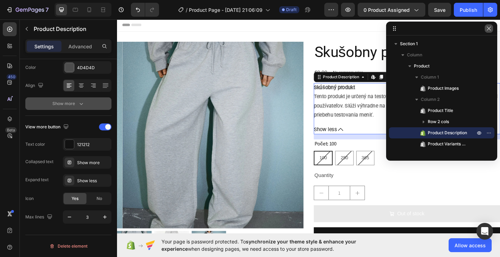
click at [489, 30] on icon "button" at bounding box center [490, 29] width 6 height 6
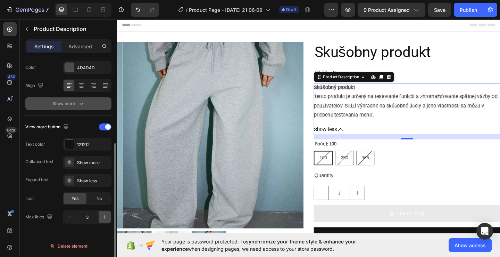
click at [107, 218] on icon "button" at bounding box center [104, 216] width 7 height 7
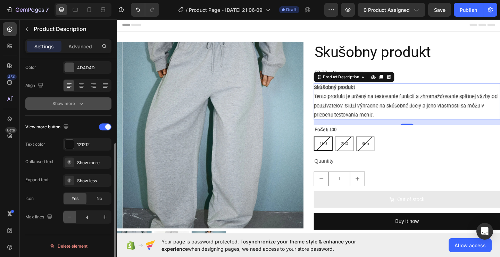
click at [72, 219] on icon "button" at bounding box center [69, 216] width 7 height 7
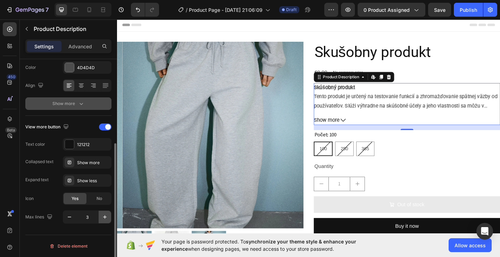
click at [103, 218] on icon "button" at bounding box center [104, 216] width 7 height 7
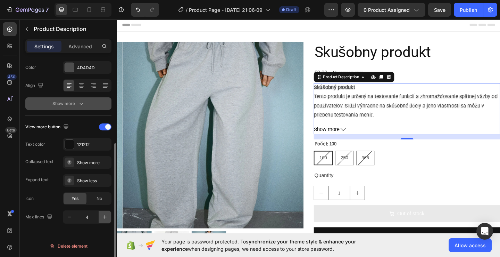
click at [103, 218] on icon "button" at bounding box center [104, 216] width 7 height 7
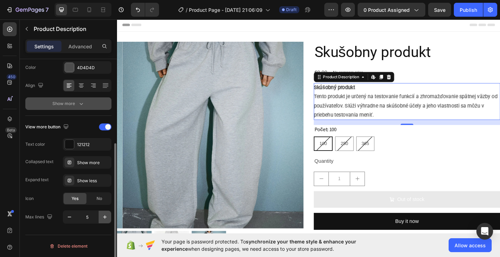
click at [103, 218] on icon "button" at bounding box center [104, 216] width 7 height 7
click at [74, 217] on button "button" at bounding box center [69, 217] width 13 height 13
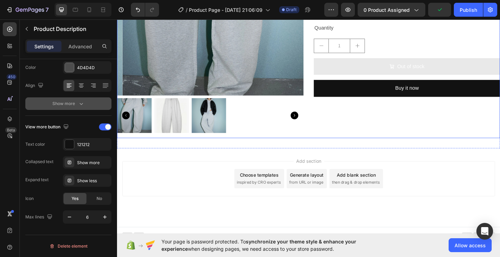
scroll to position [148, 0]
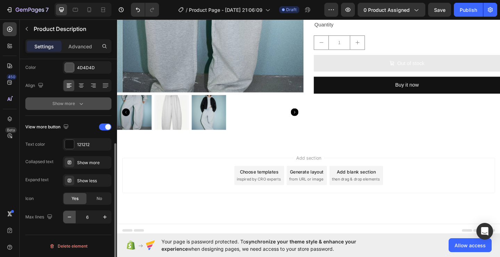
click at [68, 216] on icon "button" at bounding box center [69, 216] width 7 height 7
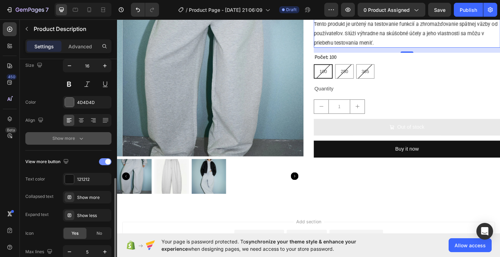
scroll to position [137, 0]
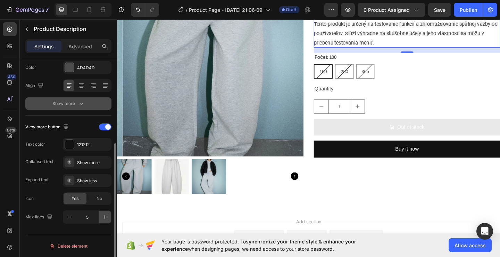
click at [100, 212] on button "button" at bounding box center [105, 217] width 13 height 13
click at [70, 216] on icon "button" at bounding box center [69, 216] width 7 height 7
type input "6"
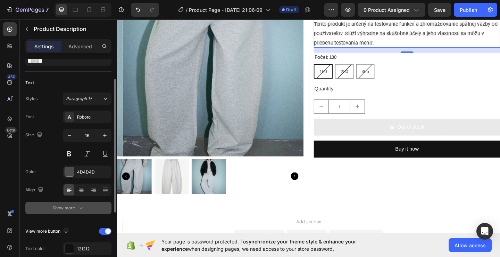
scroll to position [0, 0]
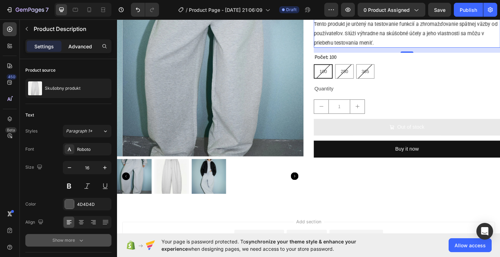
click at [82, 47] on p "Advanced" at bounding box center [80, 46] width 24 height 7
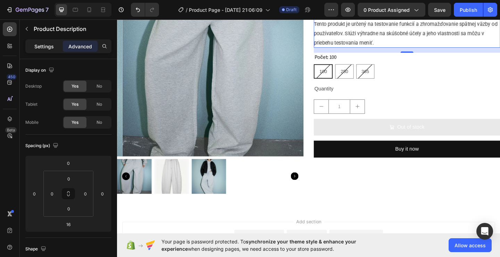
click at [55, 46] on div "Settings" at bounding box center [44, 46] width 35 height 11
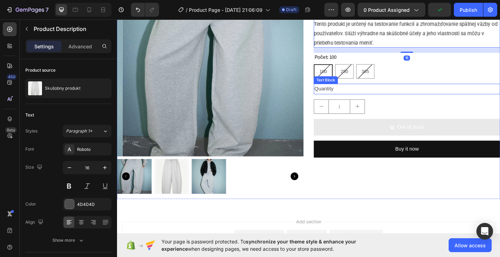
click at [342, 79] on div "100" at bounding box center [341, 76] width 19 height 14
click at [331, 68] on input "100 100 100" at bounding box center [331, 68] width 0 height 0
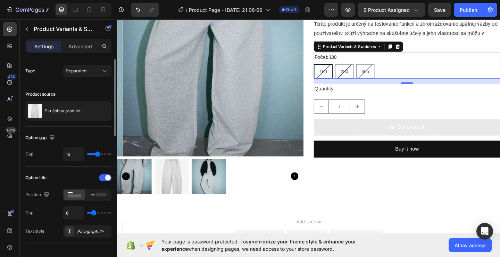
type input "13"
type input "20"
type input "27"
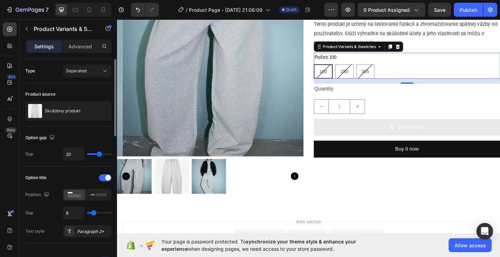
type input "27"
type input "29"
type input "30"
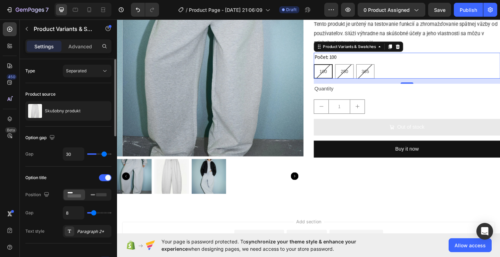
type input "31"
type input "33"
type input "34"
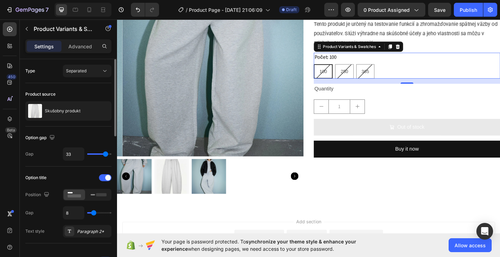
type input "34"
type input "35"
drag, startPoint x: 96, startPoint y: 155, endPoint x: 106, endPoint y: 154, distance: 10.8
type input "35"
click at [106, 154] on input "range" at bounding box center [99, 153] width 24 height 1
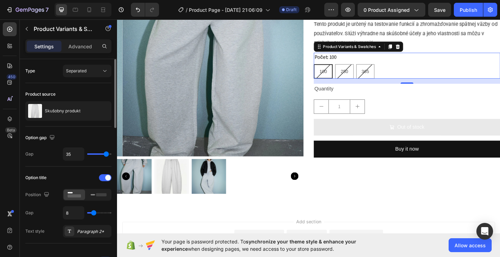
type input "30"
type input "27"
type input "26"
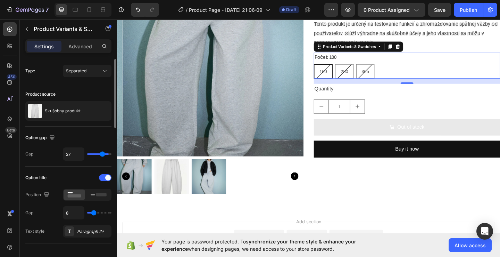
type input "26"
type input "25"
type input "21"
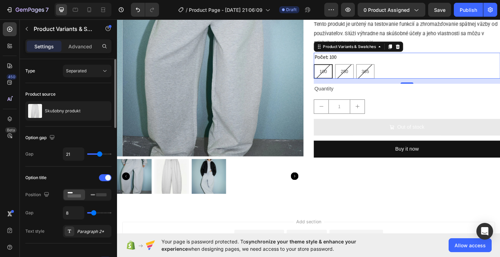
type input "19"
type input "14"
type input "12"
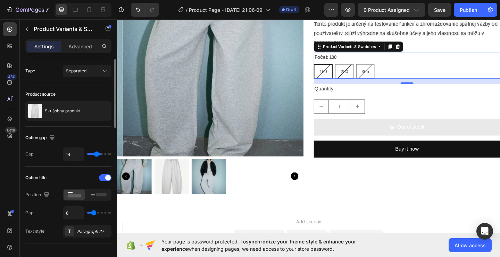
type input "12"
type input "10"
type input "9"
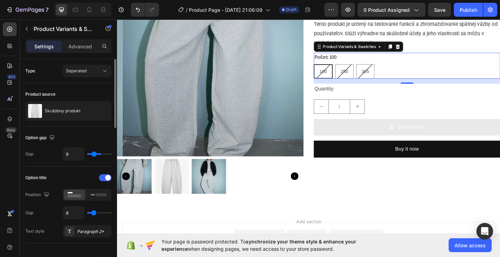
type input "8"
type input "7"
type input "0"
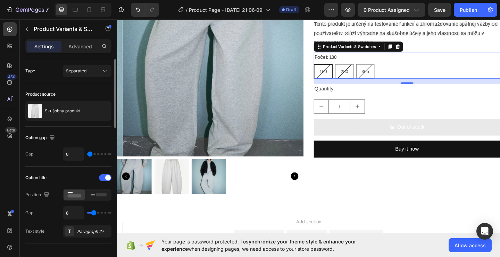
drag, startPoint x: 106, startPoint y: 154, endPoint x: 86, endPoint y: 156, distance: 20.3
type input "0"
click at [87, 155] on input "range" at bounding box center [99, 153] width 24 height 1
type input "7"
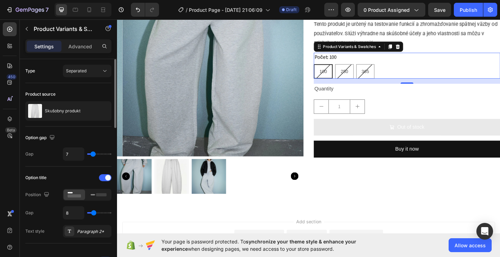
type input "9"
type input "11"
type input "12"
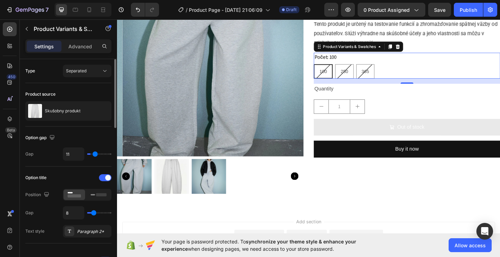
type input "12"
type input "13"
type input "14"
drag, startPoint x: 90, startPoint y: 154, endPoint x: 97, endPoint y: 154, distance: 6.6
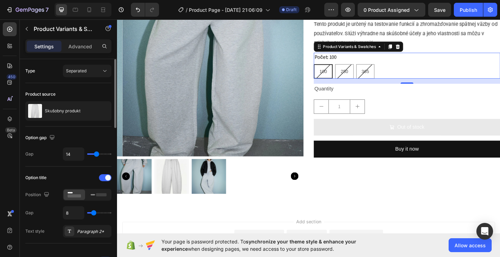
type input "14"
click at [97, 154] on input "range" at bounding box center [99, 153] width 24 height 1
type input "16"
click at [98, 154] on input "range" at bounding box center [99, 153] width 24 height 1
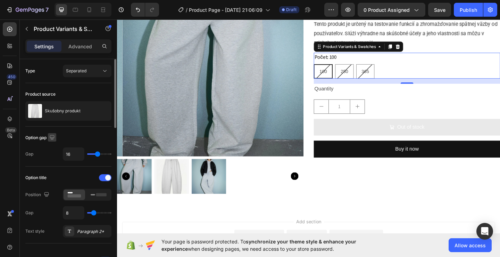
click at [50, 139] on icon "button" at bounding box center [52, 137] width 7 height 7
click at [70, 133] on div "Option gap" at bounding box center [68, 137] width 86 height 11
click at [103, 179] on div at bounding box center [105, 177] width 13 height 7
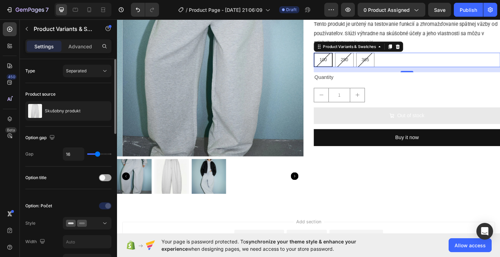
click at [103, 179] on span at bounding box center [103, 178] width 6 height 6
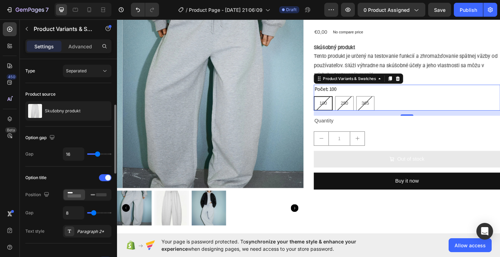
scroll to position [70, 0]
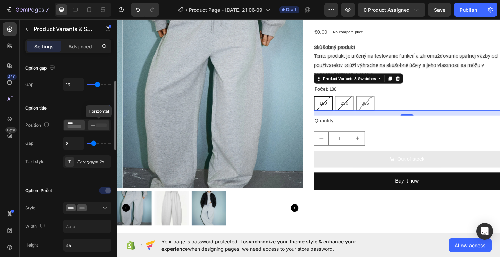
click at [96, 123] on icon at bounding box center [99, 125] width 16 height 8
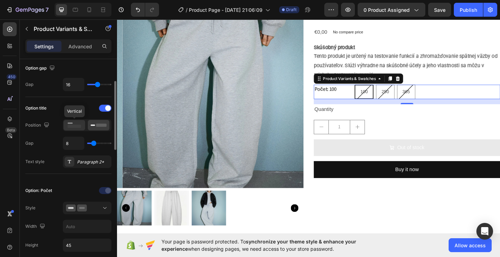
click at [69, 127] on rect at bounding box center [75, 126] width 14 height 3
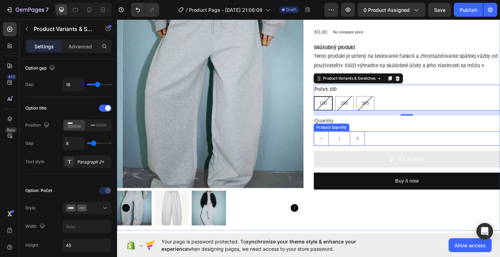
click at [419, 151] on div "1" at bounding box center [432, 149] width 203 height 16
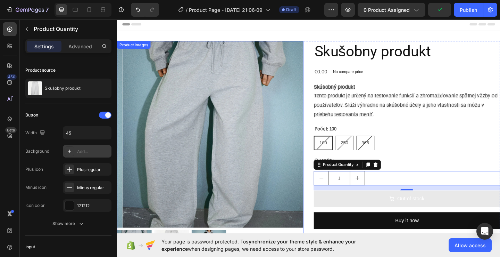
scroll to position [0, 0]
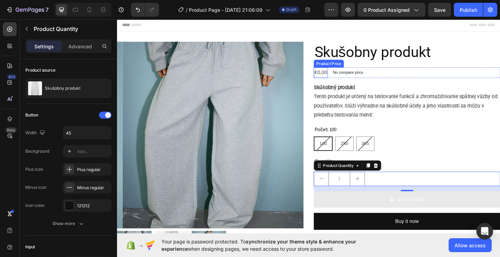
click at [343, 78] on div "€0,00" at bounding box center [338, 77] width 15 height 11
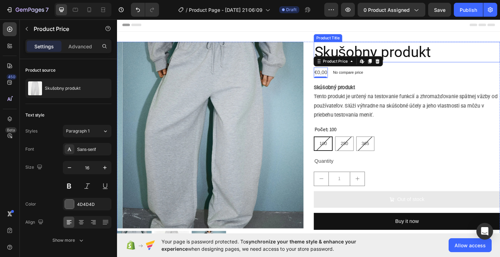
click at [462, 42] on div "Product Images Skušobny produkt Product Title €0,00 Product Price Edit content …" at bounding box center [325, 168] width 417 height 271
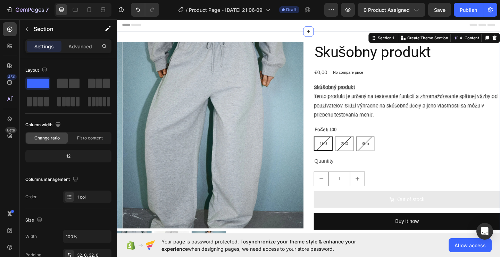
click at [181, 23] on div "Header" at bounding box center [326, 25] width 406 height 14
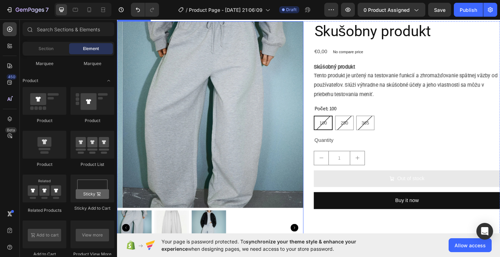
scroll to position [35, 0]
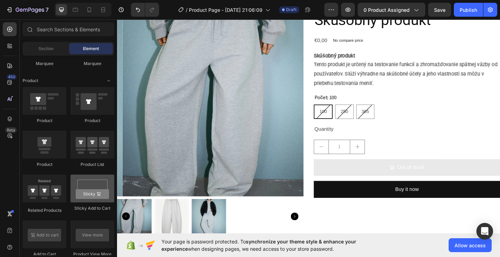
click at [91, 190] on div at bounding box center [93, 188] width 44 height 28
drag, startPoint x: 208, startPoint y: 209, endPoint x: 198, endPoint y: 207, distance: 9.6
click at [82, 189] on div at bounding box center [93, 188] width 44 height 28
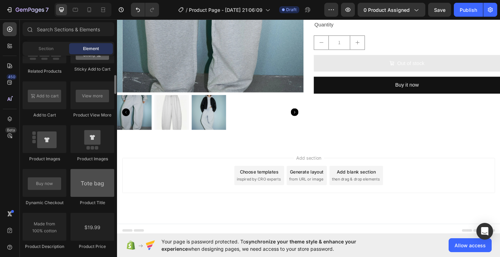
scroll to position [938, 0]
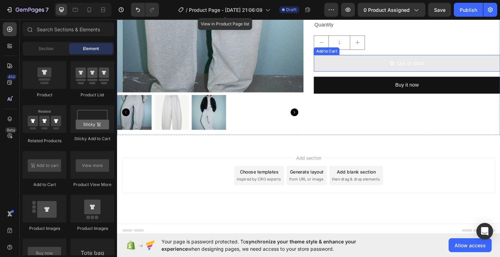
click at [414, 72] on span "Out of stock" at bounding box center [417, 67] width 6 height 10
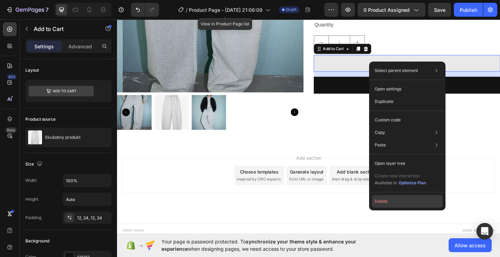
click at [396, 201] on button "Delete" at bounding box center [407, 201] width 71 height 13
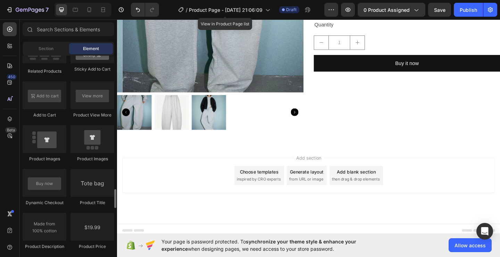
scroll to position [1043, 0]
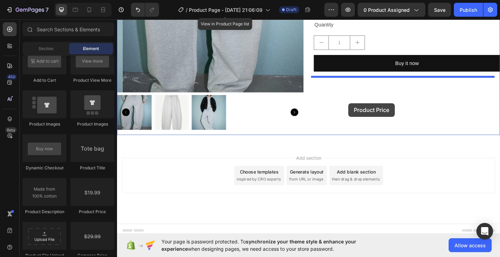
drag, startPoint x: 369, startPoint y: 111, endPoint x: 235, endPoint y: 211, distance: 167.7
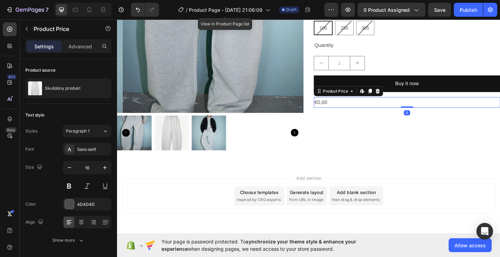
scroll to position [113, 0]
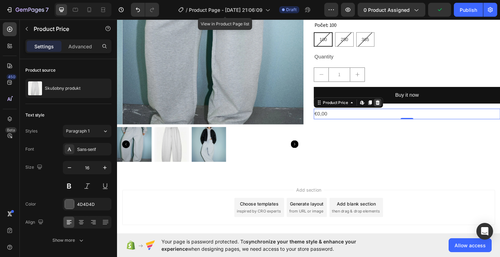
click at [399, 110] on icon at bounding box center [401, 109] width 5 height 5
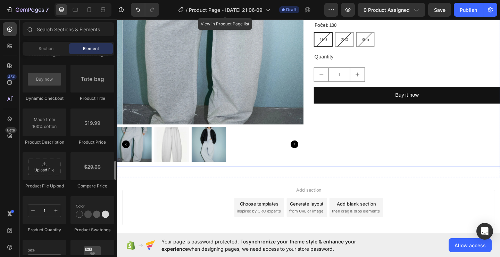
scroll to position [0, 0]
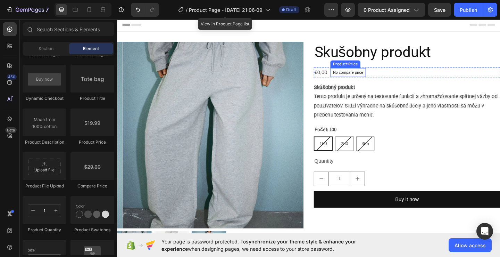
click at [372, 78] on p "No compare price" at bounding box center [368, 77] width 33 height 4
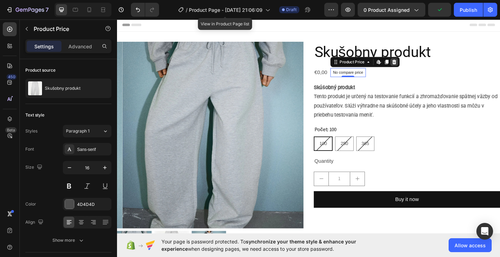
click at [418, 65] on icon at bounding box center [419, 66] width 6 height 6
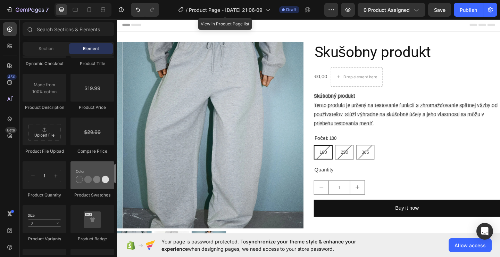
scroll to position [1077, 0]
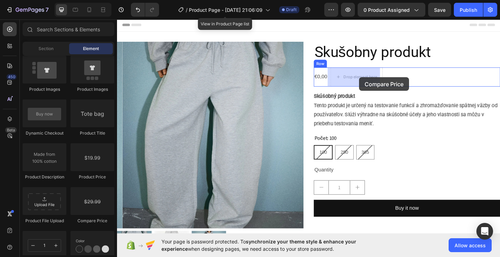
drag, startPoint x: 381, startPoint y: 82, endPoint x: 274, endPoint y: 204, distance: 162.6
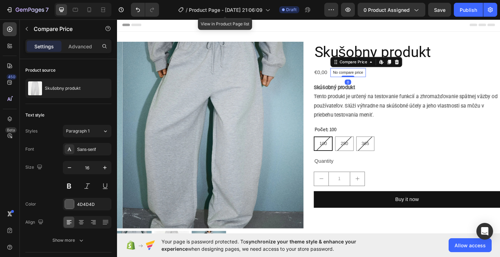
click at [364, 75] on p "No compare price" at bounding box center [368, 77] width 33 height 4
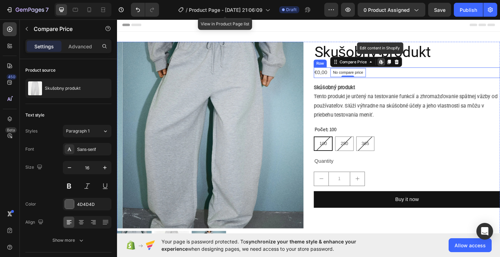
click at [413, 79] on div "€0,00 Product Price Product Price No compare price Compare Price Edit content i…" at bounding box center [432, 77] width 203 height 11
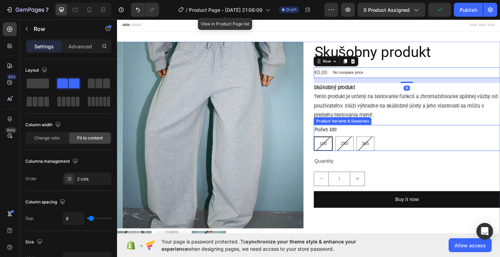
click at [476, 144] on div "Počet: 100 100 100 100 250 250 250 365 365 365" at bounding box center [432, 148] width 203 height 28
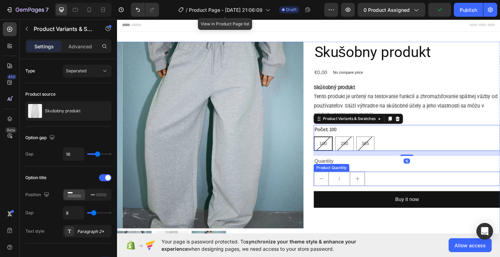
click at [458, 197] on div "1" at bounding box center [432, 193] width 203 height 16
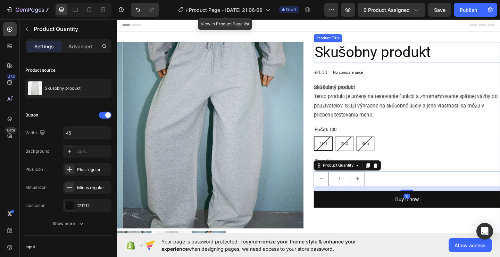
click at [458, 32] on div "Header" at bounding box center [326, 25] width 406 height 14
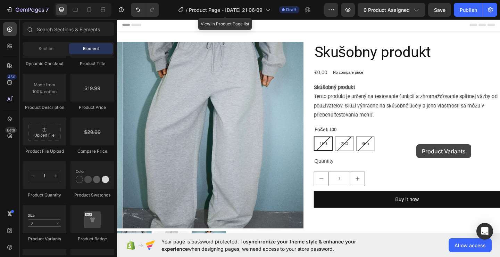
scroll to position [9, 0]
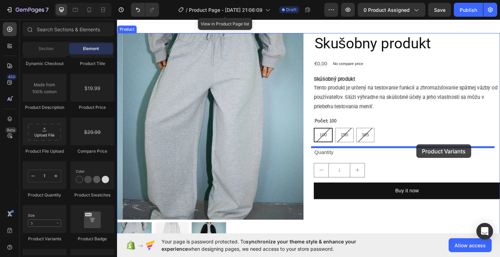
drag, startPoint x: 169, startPoint y: 245, endPoint x: 443, endPoint y: 155, distance: 288.7
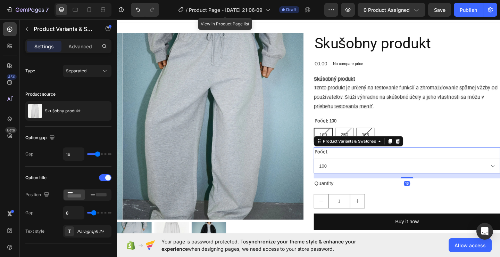
click at [380, 169] on div "Počet 100 250 365" at bounding box center [432, 172] width 203 height 28
click at [366, 177] on select "100 250 365" at bounding box center [432, 179] width 203 height 16
click at [421, 177] on select "100 250 365" at bounding box center [432, 179] width 203 height 16
click at [360, 144] on span "250" at bounding box center [364, 145] width 8 height 6
click at [355, 137] on input "250 250 250" at bounding box center [354, 137] width 0 height 0
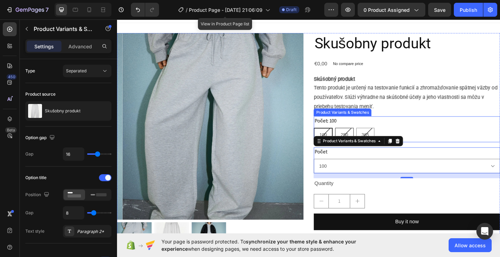
radio input "true"
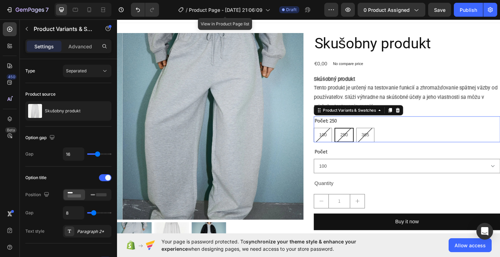
select select "250"
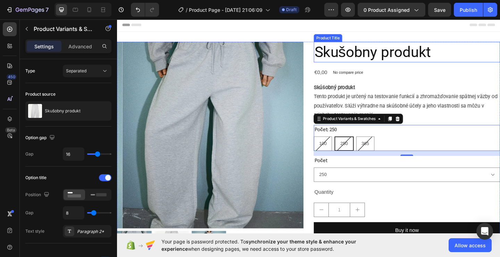
click at [412, 63] on h2 "Skušobny produkt" at bounding box center [432, 55] width 203 height 22
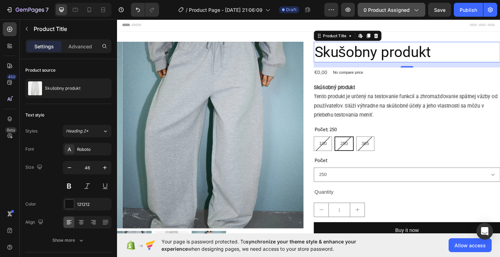
click at [410, 6] on span "0 product assigned" at bounding box center [387, 9] width 46 height 7
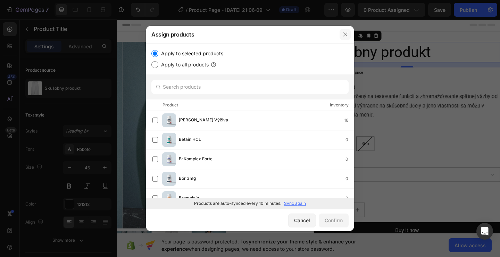
click at [343, 33] on icon "button" at bounding box center [346, 35] width 6 height 6
